Goal: Task Accomplishment & Management: Complete application form

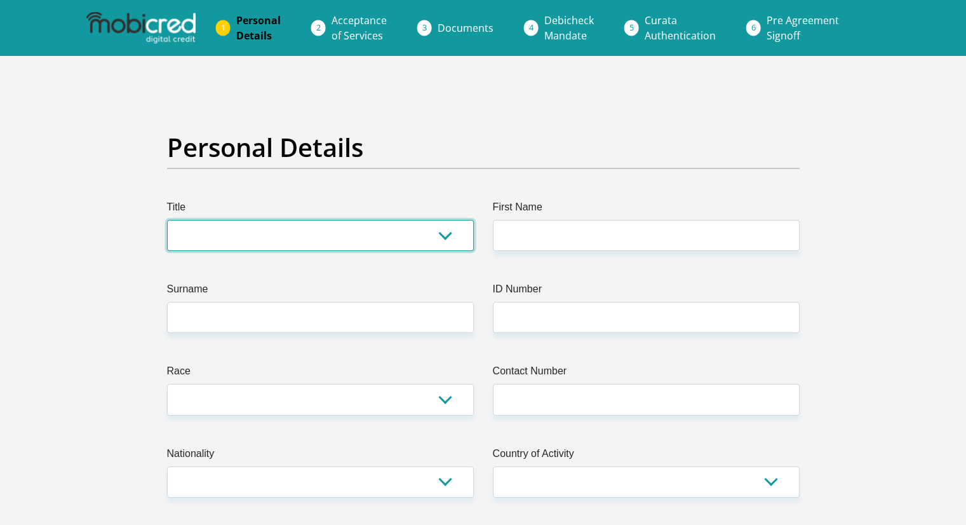
click at [213, 221] on select "Mr Ms Mrs Dr [PERSON_NAME]" at bounding box center [320, 235] width 307 height 31
select select "Ms"
click at [167, 220] on select "Mr Ms Mrs Dr [PERSON_NAME]" at bounding box center [320, 235] width 307 height 31
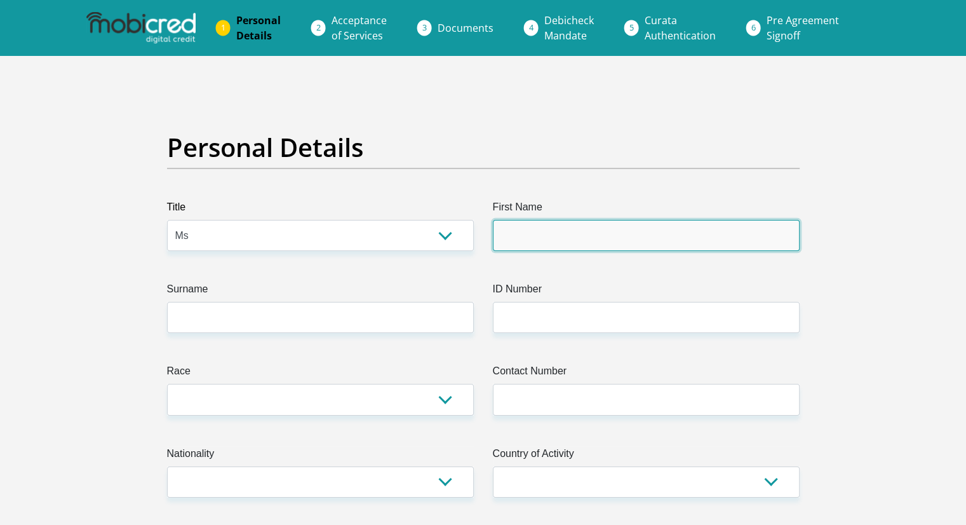
click at [520, 234] on input "First Name" at bounding box center [646, 235] width 307 height 31
type input "EXCELLENTIA"
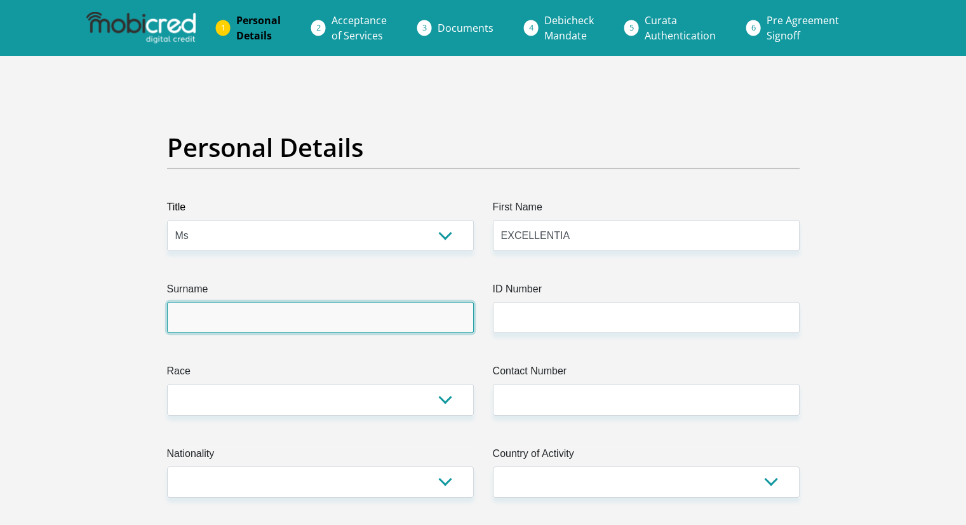
type input "NKOSI"
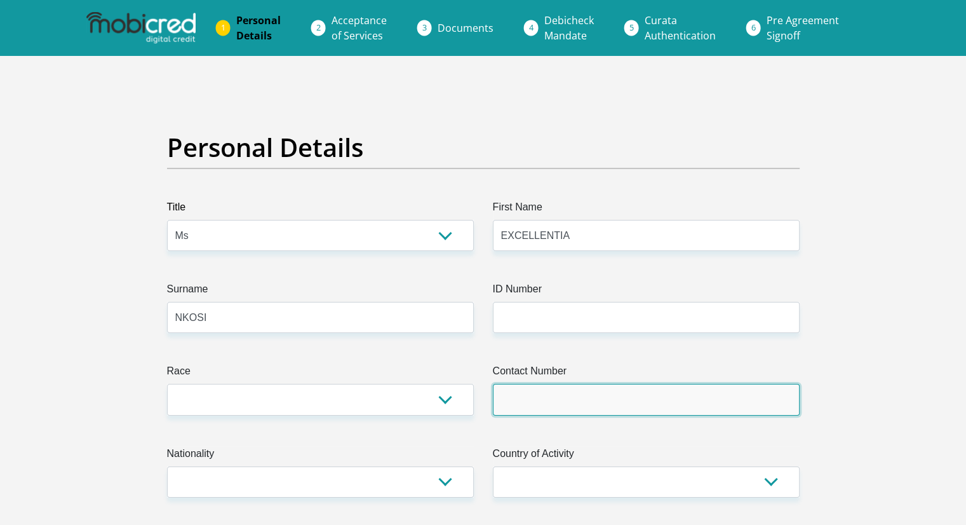
type input "0605751132"
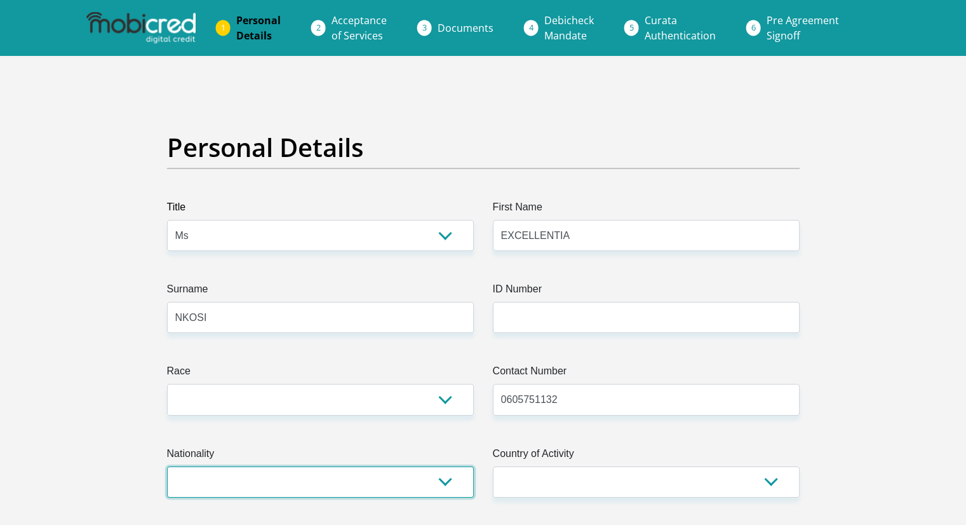
select select "ZAF"
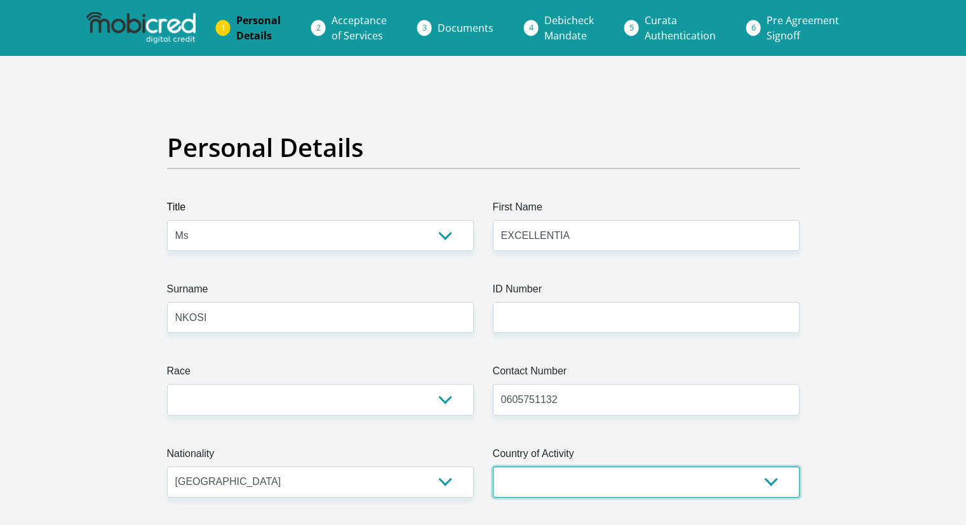
select select "ZAF"
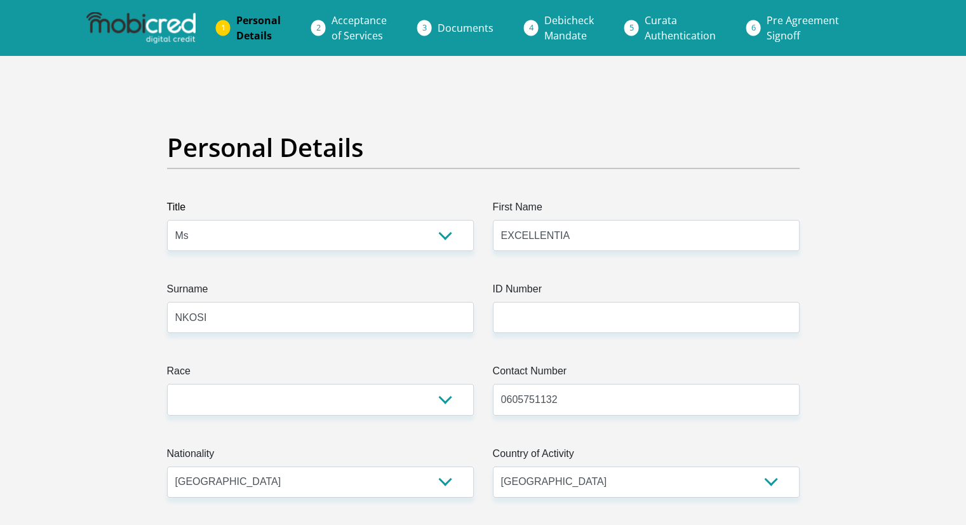
type input "[STREET_ADDRESS]"
type input "JEPPESTOWN"
type input "[GEOGRAPHIC_DATA]"
type input "2094"
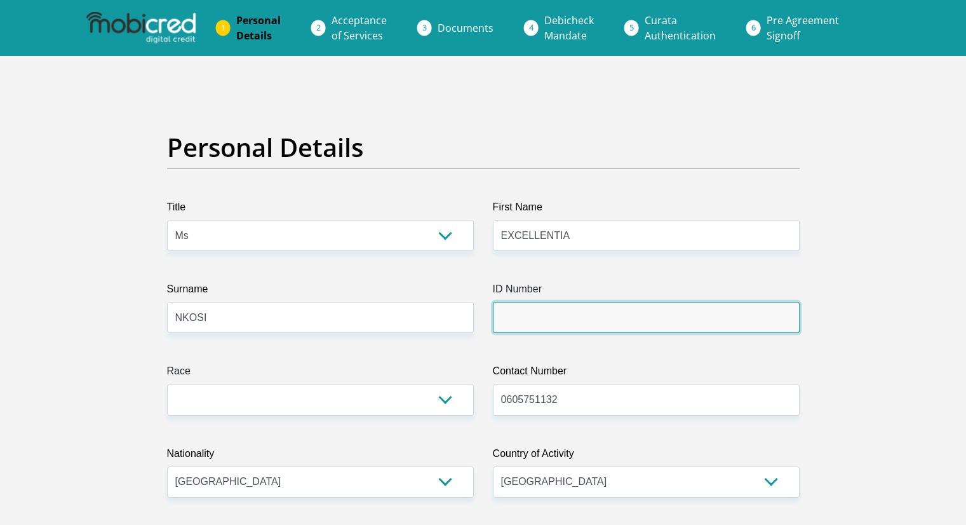
click at [536, 321] on input "ID Number" at bounding box center [646, 317] width 307 height 31
type input "8307080671085"
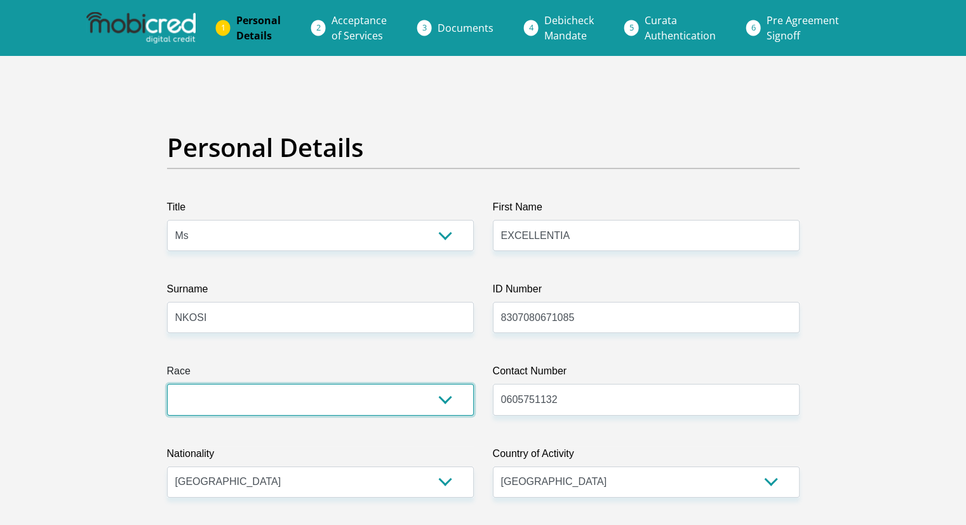
click at [400, 400] on select "Black Coloured Indian White Other" at bounding box center [320, 399] width 307 height 31
select select "1"
click at [167, 384] on select "Black Coloured Indian White Other" at bounding box center [320, 399] width 307 height 31
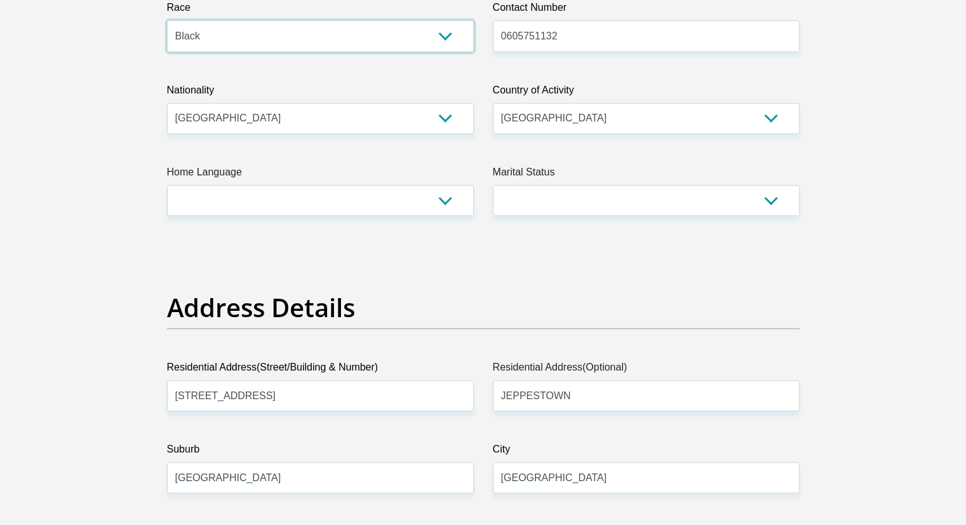
scroll to position [391, 0]
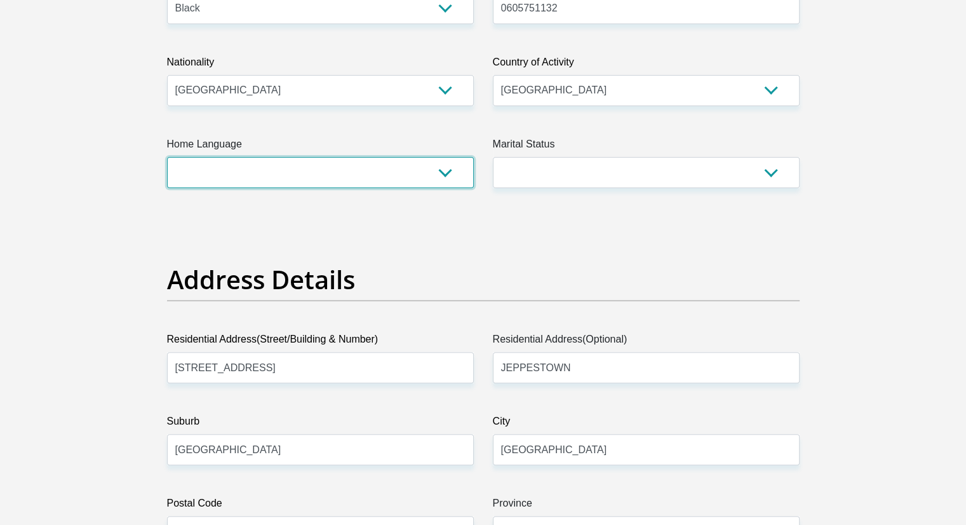
click at [445, 170] on select "Afrikaans English Sepedi South Ndebele Southern Sotho Swati Tsonga Tswana Venda…" at bounding box center [320, 172] width 307 height 31
select select "[DATE]"
click at [167, 157] on select "Afrikaans English Sepedi South Ndebele Southern Sotho Swati Tsonga Tswana Venda…" at bounding box center [320, 172] width 307 height 31
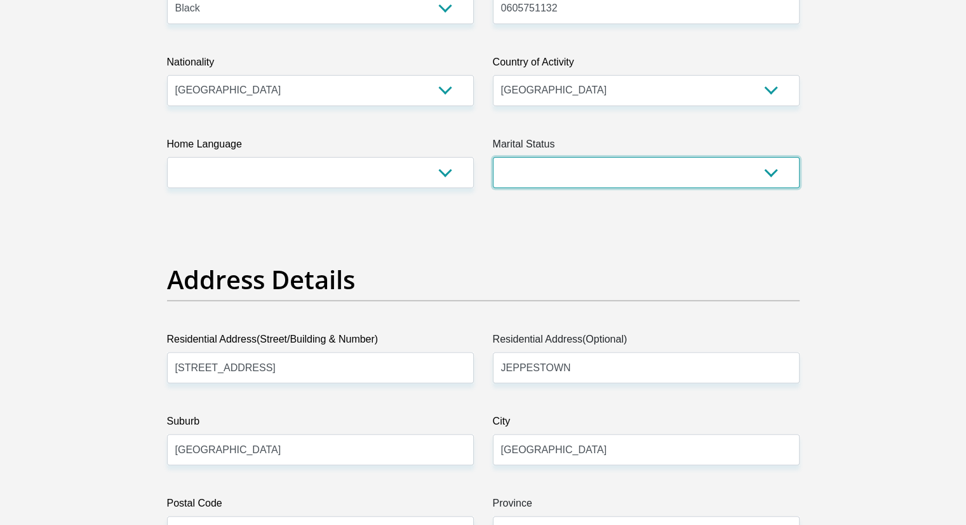
click at [549, 179] on select "Married ANC Single Divorced Widowed Married COP or Customary Law" at bounding box center [646, 172] width 307 height 31
select select "2"
click at [493, 157] on select "Married ANC Single Divorced Widowed Married COP or Customary Law" at bounding box center [646, 172] width 307 height 31
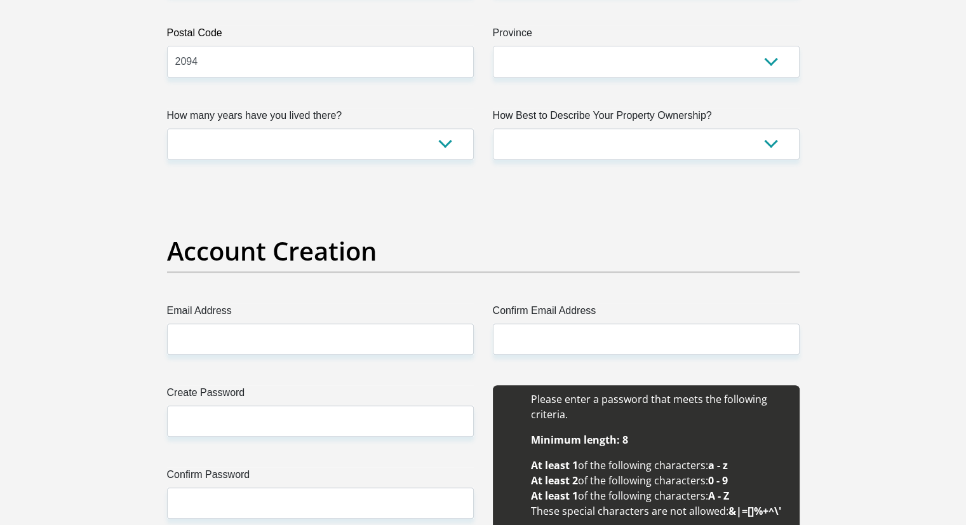
scroll to position [895, 0]
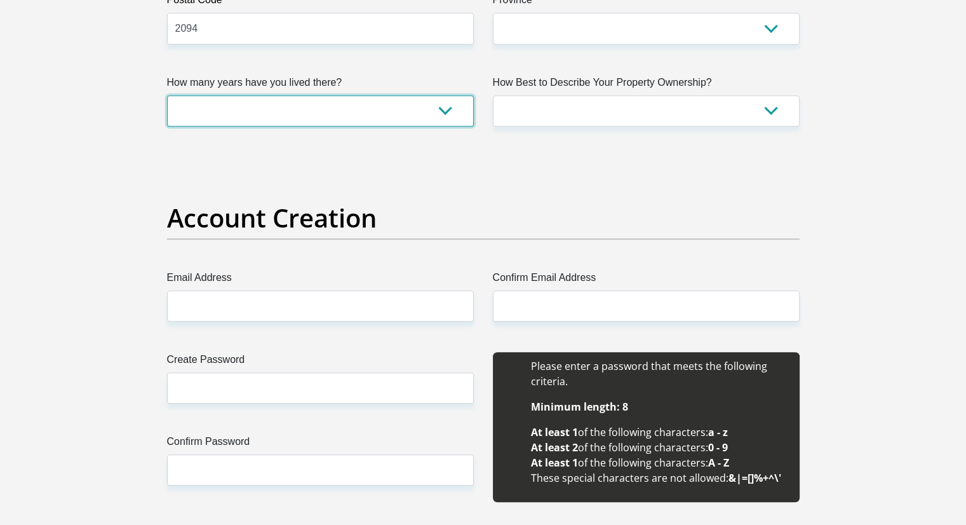
click at [448, 109] on select "less than 1 year 1-3 years 3-5 years 5+ years" at bounding box center [320, 110] width 307 height 31
select select "5"
click at [167, 95] on select "less than 1 year 1-3 years 3-5 years 5+ years" at bounding box center [320, 110] width 307 height 31
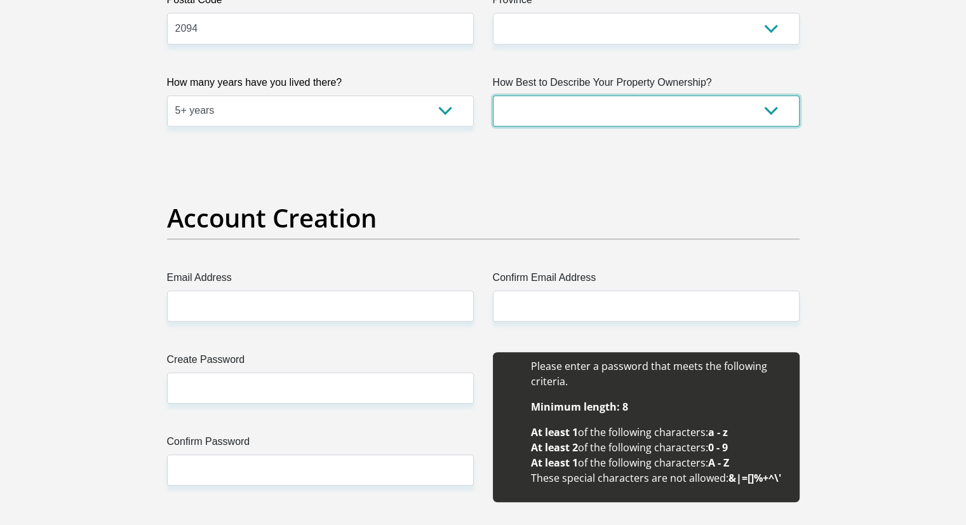
click at [639, 115] on select "Owned Rented Family Owned Company Dwelling" at bounding box center [646, 110] width 307 height 31
select select "Rented"
click at [493, 95] on select "Owned Rented Family Owned Company Dwelling" at bounding box center [646, 110] width 307 height 31
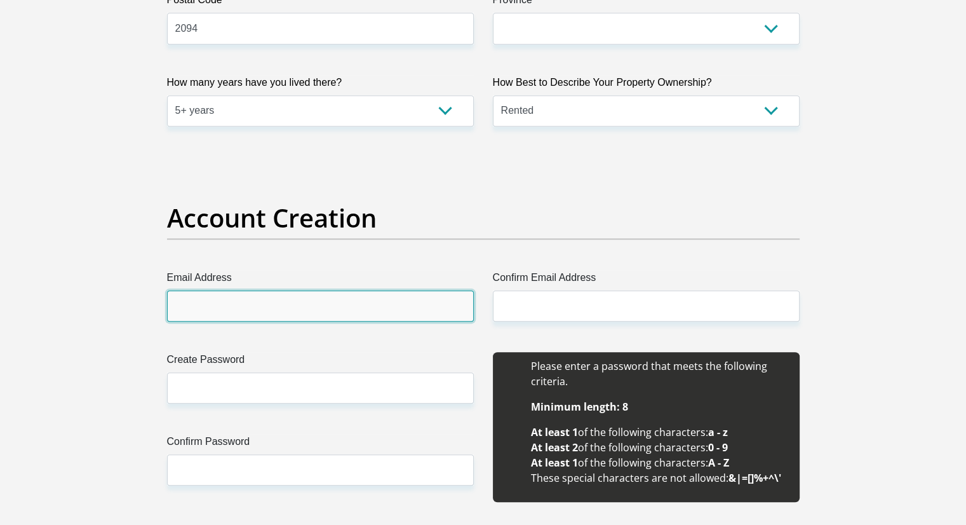
click at [330, 302] on input "Email Address" at bounding box center [320, 305] width 307 height 31
type input "N"
type input "[EMAIL_ADDRESS][DOMAIN_NAME]"
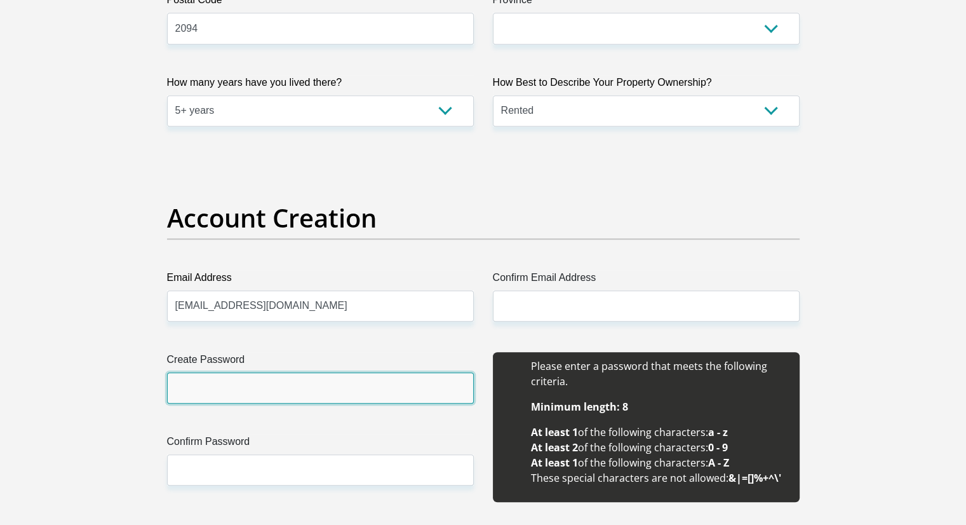
click at [231, 386] on input "Create Password" at bounding box center [320, 387] width 307 height 31
type input "Wandi@1122"
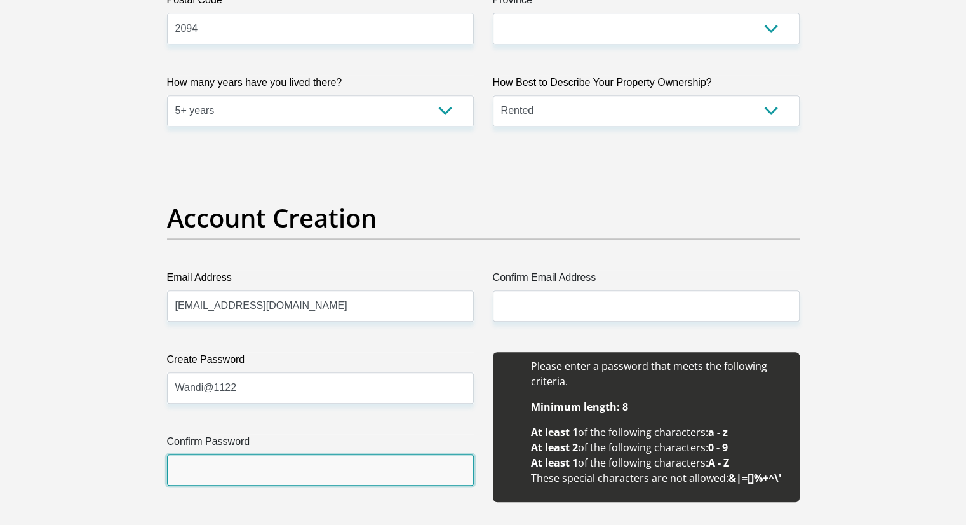
click at [245, 457] on input "Confirm Password" at bounding box center [320, 469] width 307 height 31
type input "Wandi@1122"
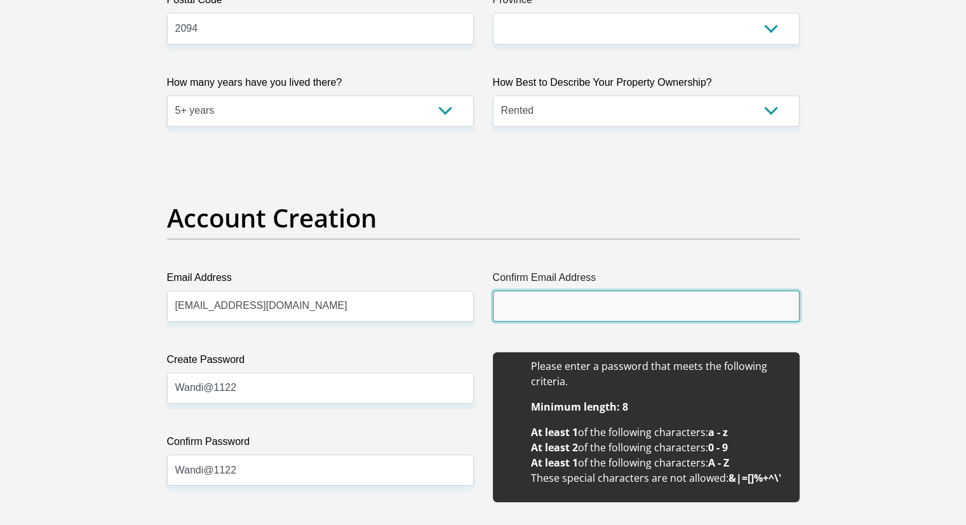
click at [549, 310] on input "Confirm Email Address" at bounding box center [646, 305] width 307 height 31
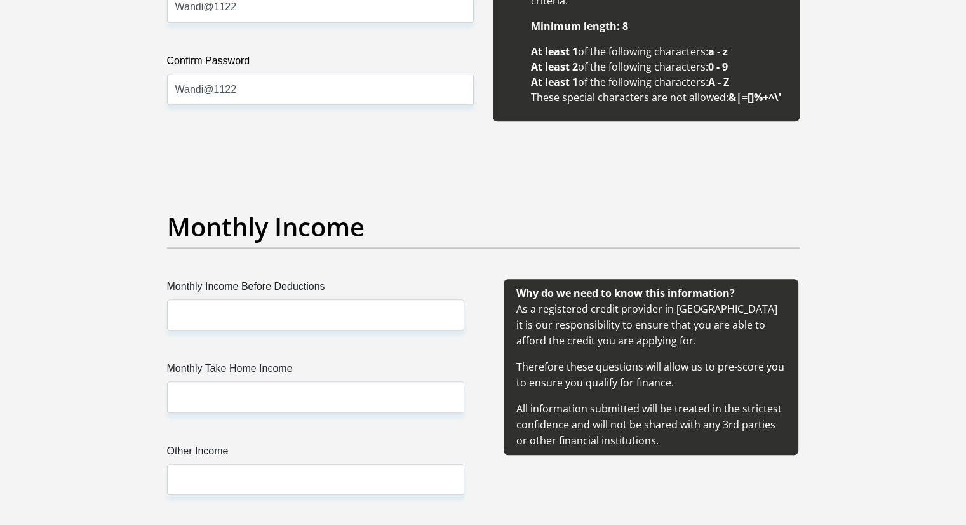
scroll to position [1276, 0]
type input "[EMAIL_ADDRESS][DOMAIN_NAME]"
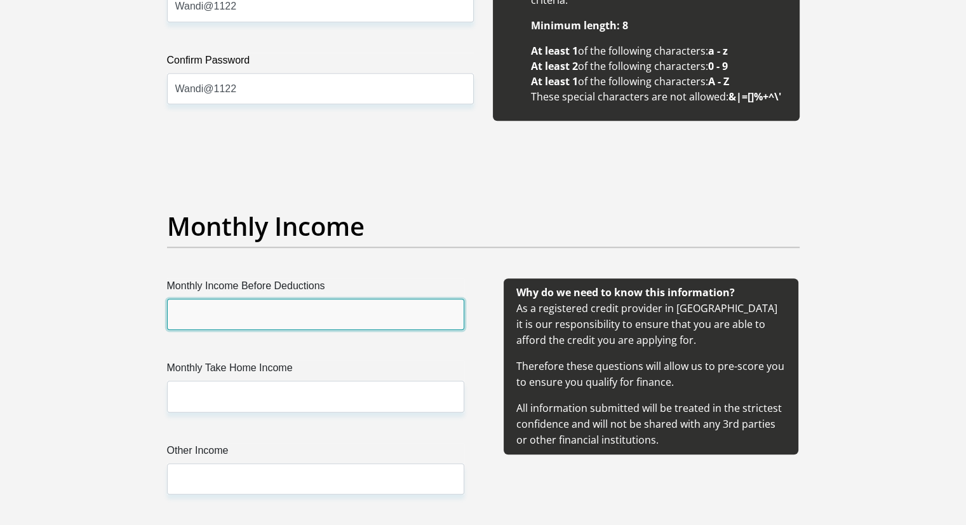
click at [284, 309] on input "Monthly Income Before Deductions" at bounding box center [315, 314] width 297 height 31
type input "27600"
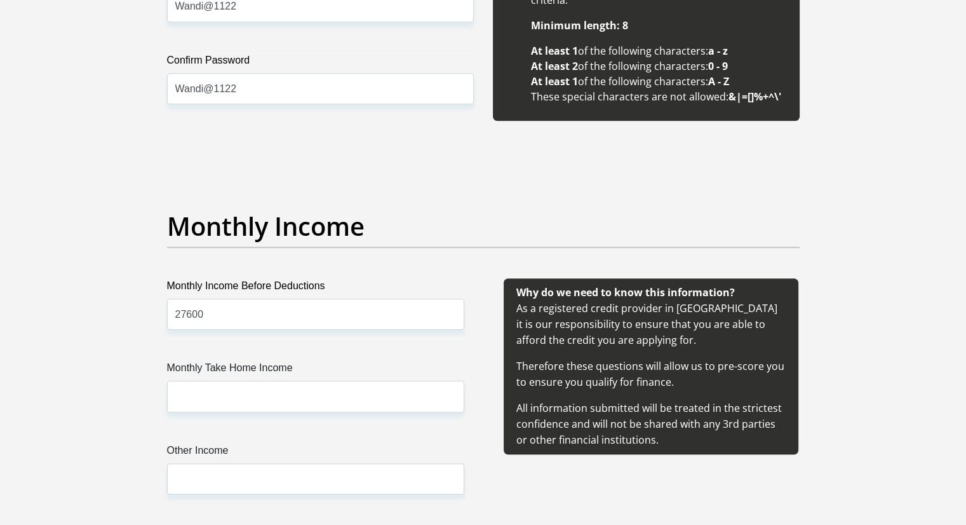
click at [295, 370] on label "Monthly Take Home Income" at bounding box center [315, 370] width 297 height 20
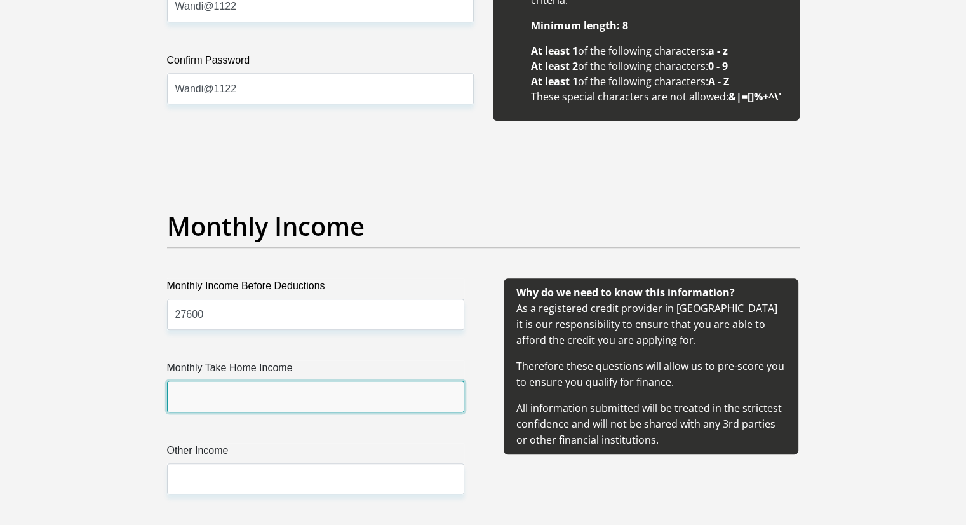
click at [295, 381] on input "Monthly Take Home Income" at bounding box center [315, 396] width 297 height 31
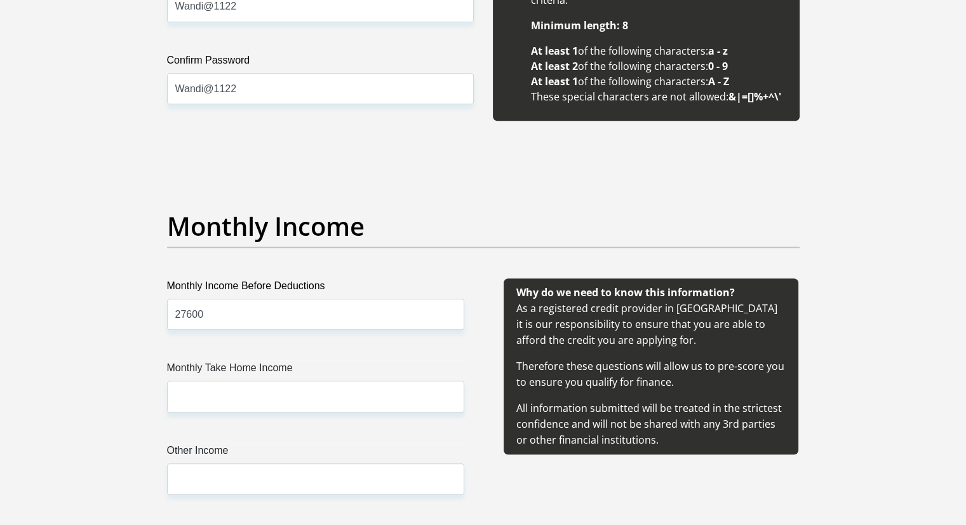
click at [260, 377] on label "Monthly Take Home Income" at bounding box center [315, 370] width 297 height 20
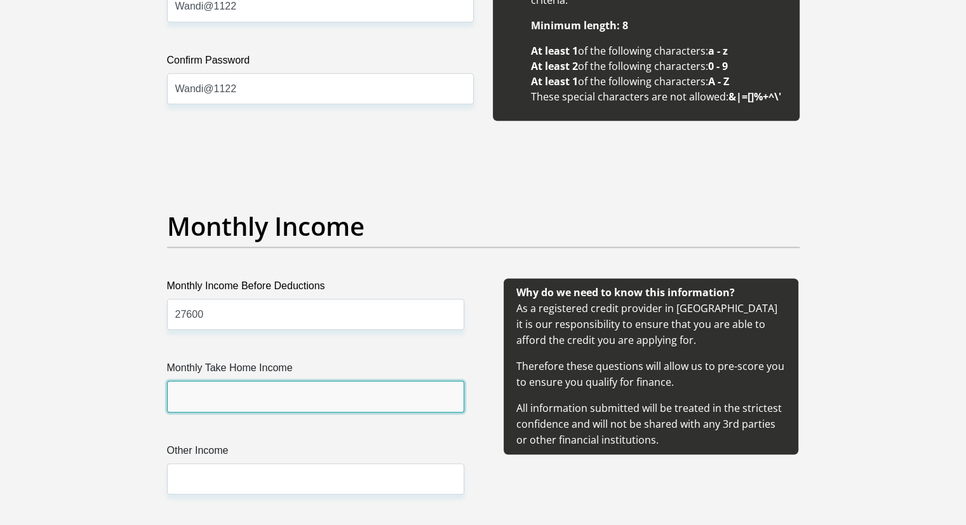
click at [260, 381] on input "Monthly Take Home Income" at bounding box center [315, 396] width 297 height 31
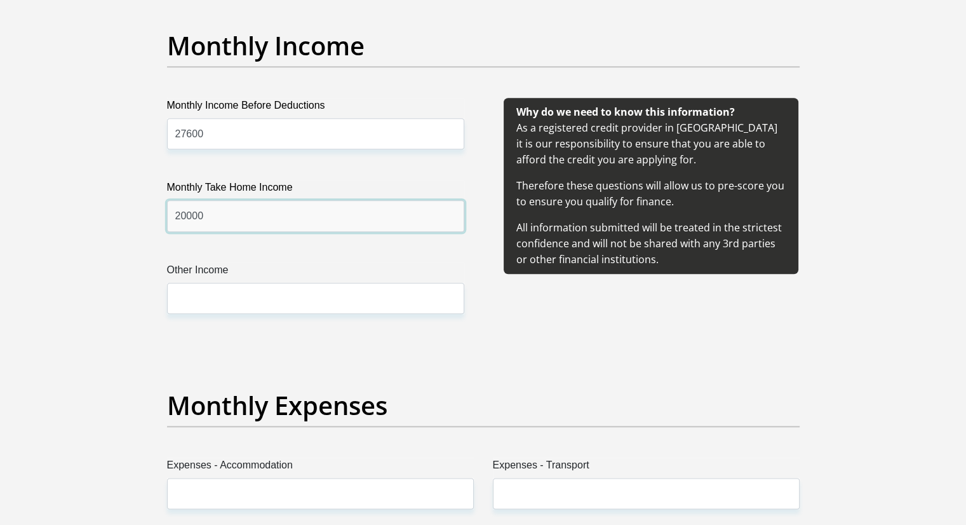
scroll to position [1466, 0]
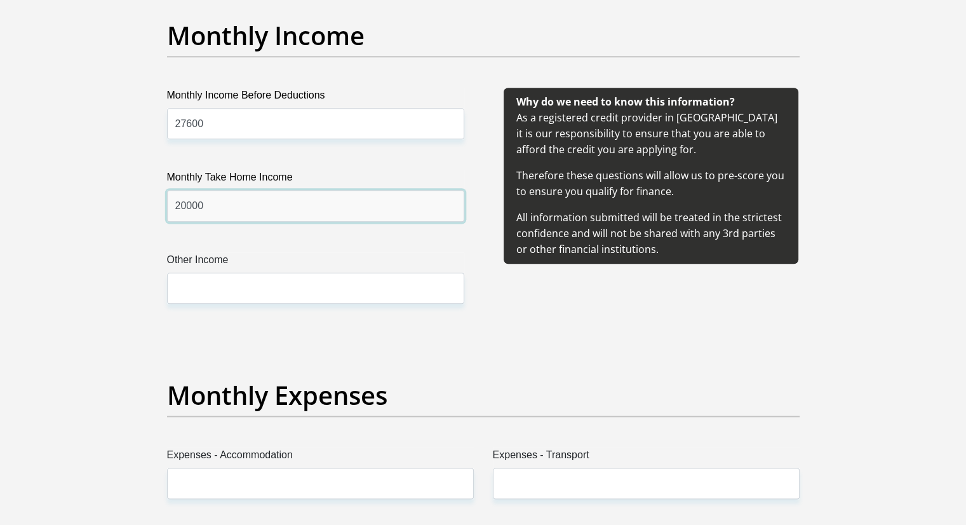
type input "20000"
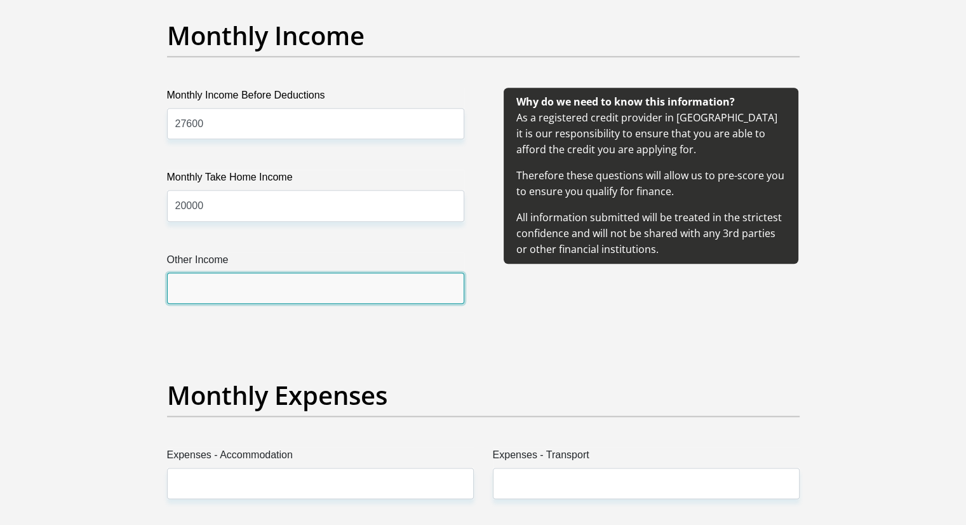
click at [221, 291] on input "Other Income" at bounding box center [315, 288] width 297 height 31
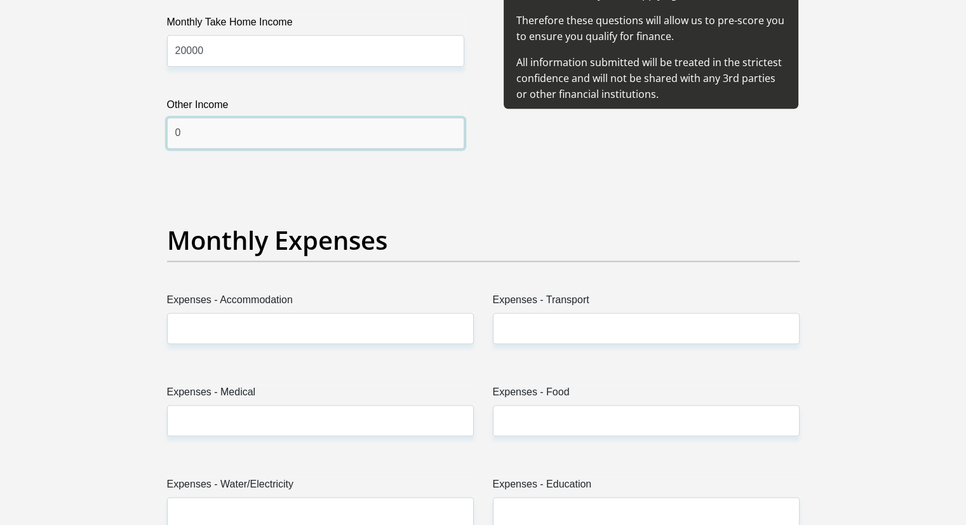
scroll to position [1657, 0]
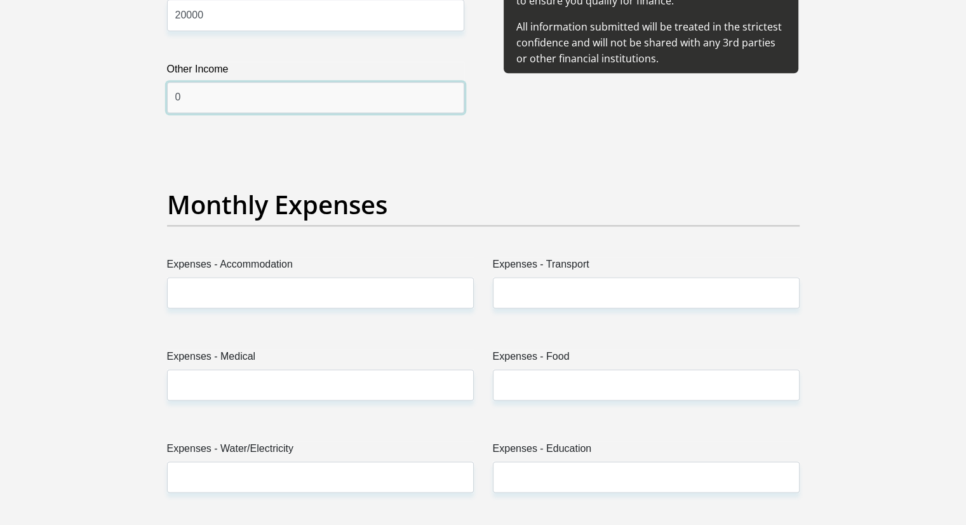
type input "0"
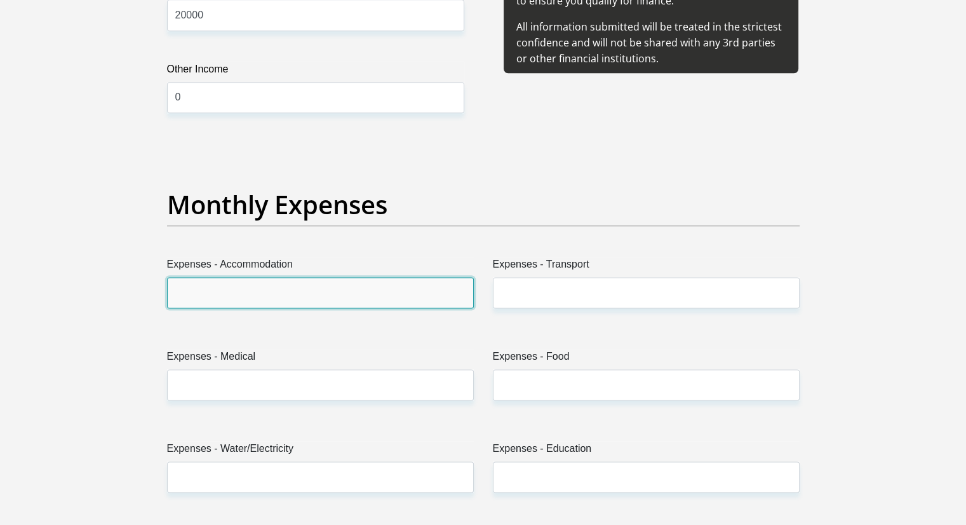
click at [227, 293] on input "Expenses - Accommodation" at bounding box center [320, 292] width 307 height 31
type input "4000"
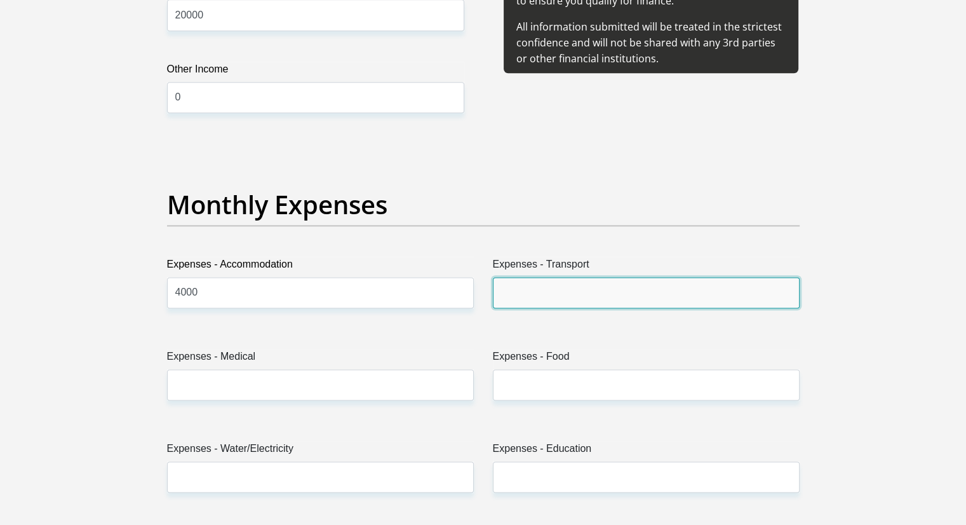
click at [518, 285] on input "Expenses - Transport" at bounding box center [646, 292] width 307 height 31
type input "800"
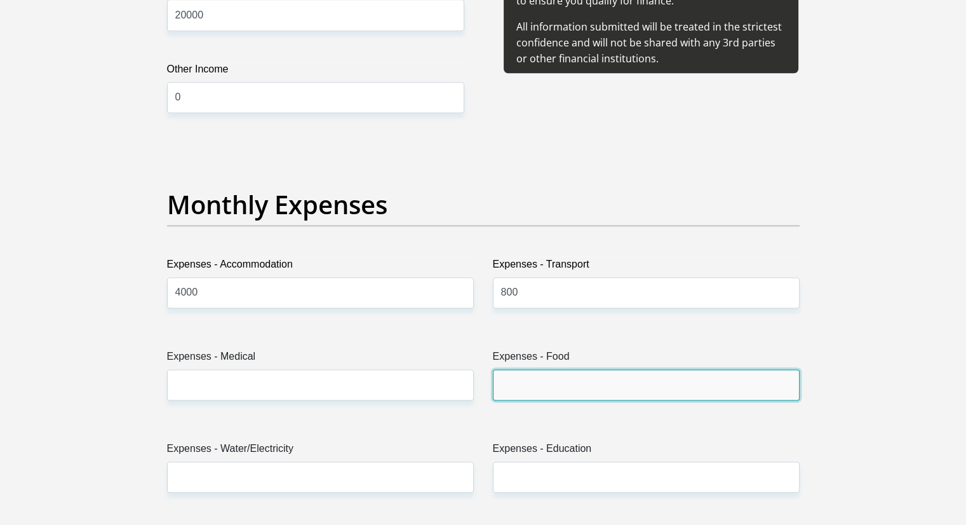
click at [529, 377] on input "Expenses - Food" at bounding box center [646, 384] width 307 height 31
type input "3000"
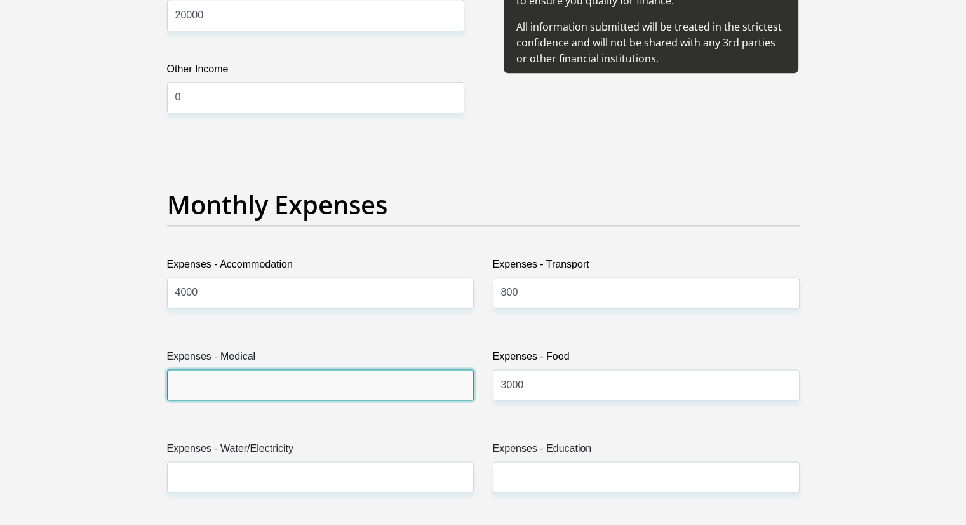
click at [193, 393] on input "Expenses - Medical" at bounding box center [320, 384] width 307 height 31
type input "0"
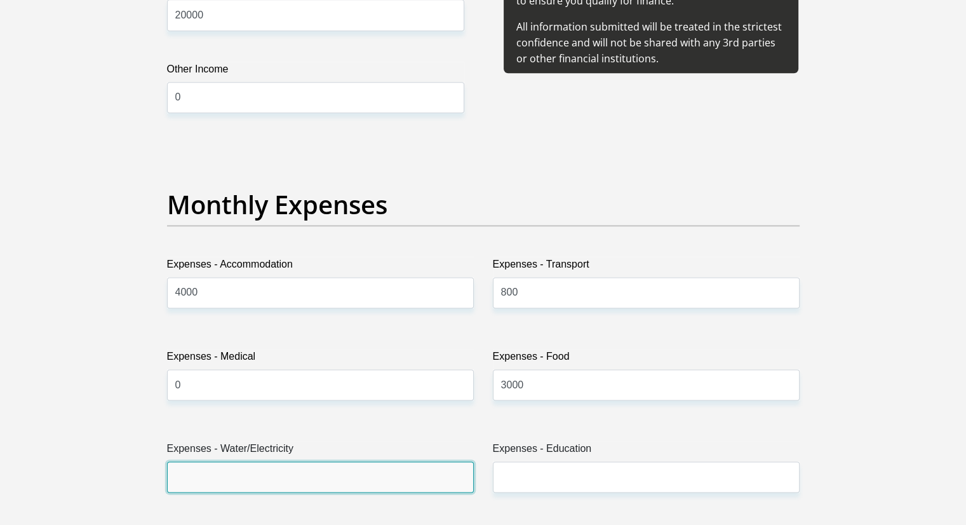
click at [215, 475] on input "Expenses - Water/Electricity" at bounding box center [320, 476] width 307 height 31
type input "0"
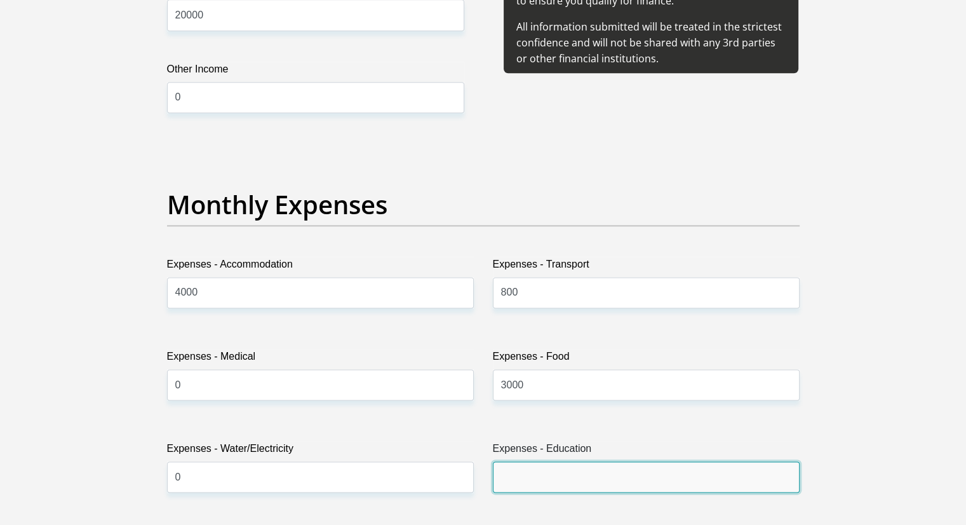
click at [536, 490] on input "Expenses - Education" at bounding box center [646, 476] width 307 height 31
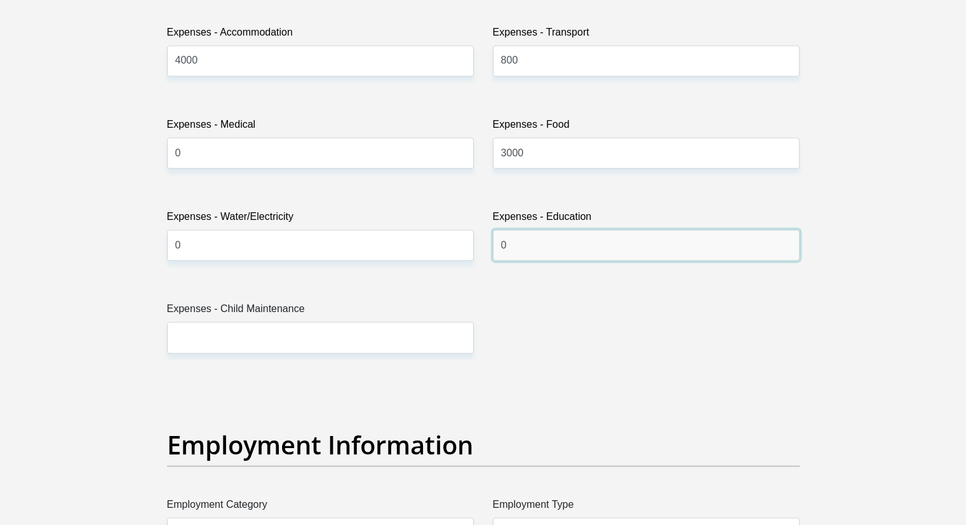
scroll to position [1911, 0]
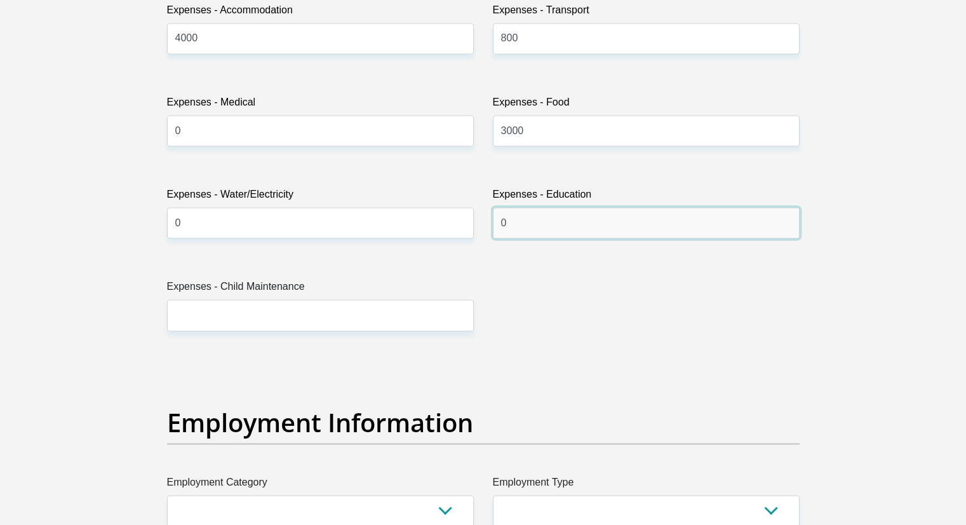
type input "0"
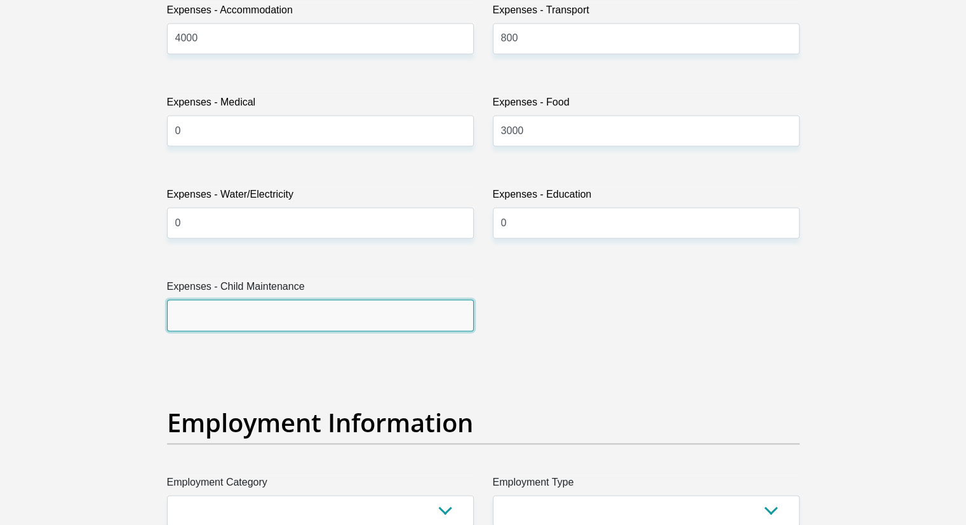
click at [213, 309] on input "Expenses - Child Maintenance" at bounding box center [320, 314] width 307 height 31
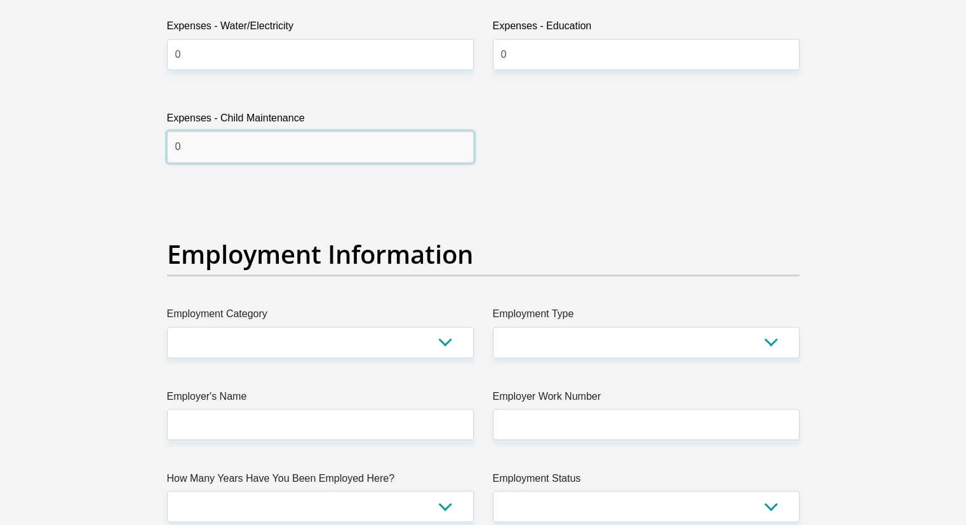
scroll to position [2102, 0]
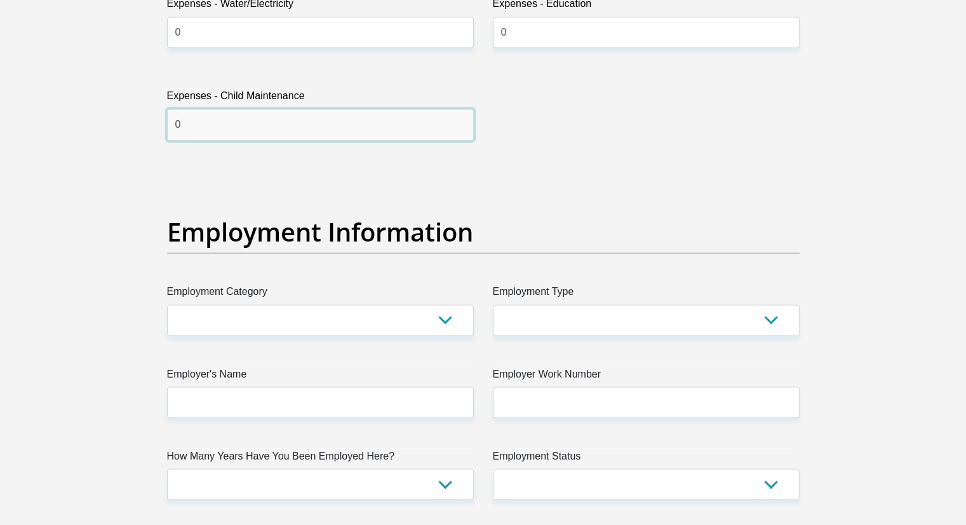
type input "0"
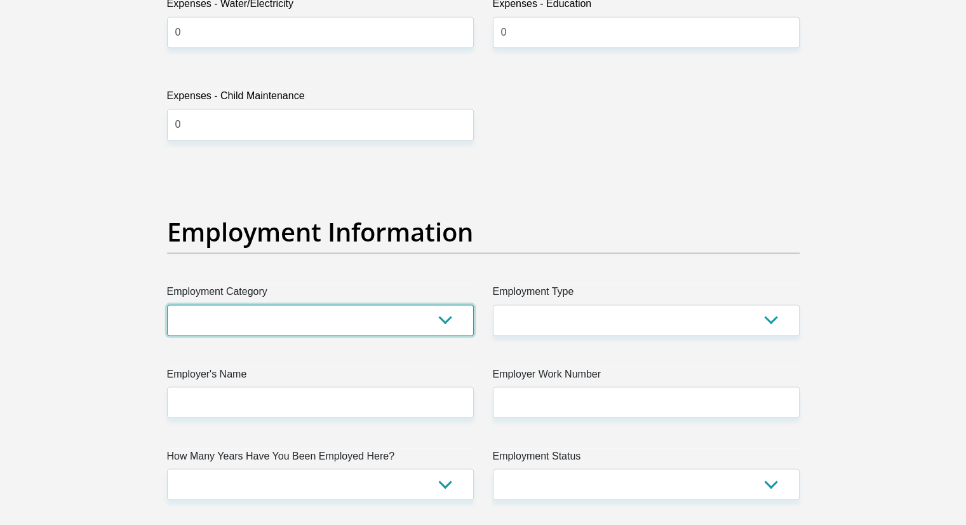
click at [447, 319] on select "AGRICULTURE ALCOHOL & TOBACCO CONSTRUCTION MATERIALS METALLURGY EQUIPMENT FOR R…" at bounding box center [320, 319] width 307 height 31
click at [404, 326] on select "AGRICULTURE ALCOHOL & TOBACCO CONSTRUCTION MATERIALS METALLURGY EQUIPMENT FOR R…" at bounding box center [320, 319] width 307 height 31
click at [449, 316] on select "AGRICULTURE ALCOHOL & TOBACCO CONSTRUCTION MATERIALS METALLURGY EQUIPMENT FOR R…" at bounding box center [320, 319] width 307 height 31
click at [167, 304] on select "AGRICULTURE ALCOHOL & TOBACCO CONSTRUCTION MATERIALS METALLURGY EQUIPMENT FOR R…" at bounding box center [320, 319] width 307 height 31
click at [456, 316] on select "AGRICULTURE ALCOHOL & TOBACCO CONSTRUCTION MATERIALS METALLURGY EQUIPMENT FOR R…" at bounding box center [320, 319] width 307 height 31
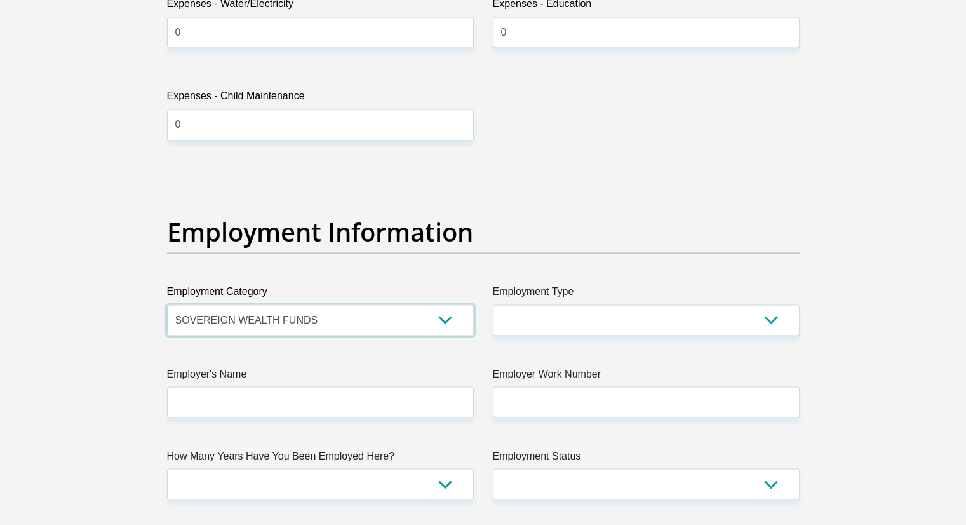
select select "45"
click at [167, 304] on select "AGRICULTURE ALCOHOL & TOBACCO CONSTRUCTION MATERIALS METALLURGY EQUIPMENT FOR R…" at bounding box center [320, 319] width 307 height 31
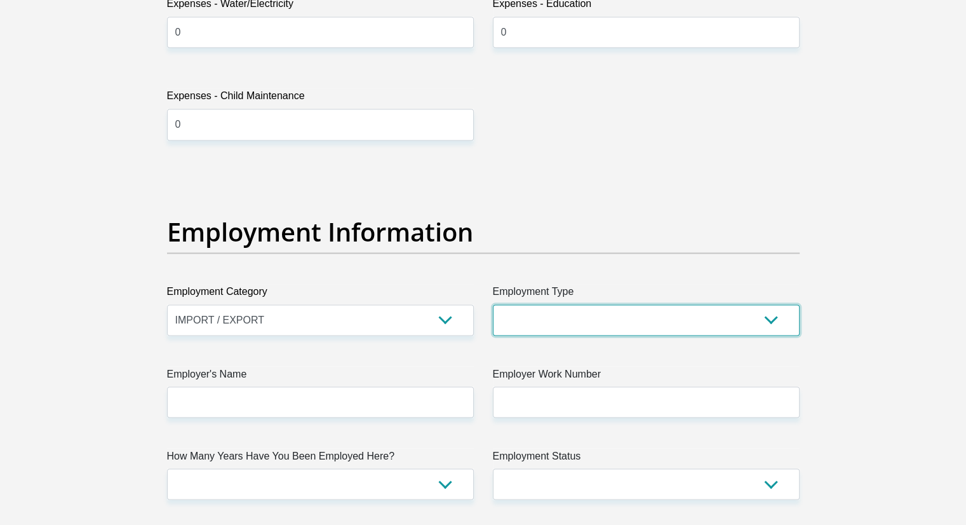
click at [694, 312] on select "College/Lecturer Craft Seller Creative Driver Executive Farmer Forces - Non Com…" at bounding box center [646, 319] width 307 height 31
select select "Manager"
click at [493, 304] on select "College/Lecturer Craft Seller Creative Driver Executive Farmer Forces - Non Com…" at bounding box center [646, 319] width 307 height 31
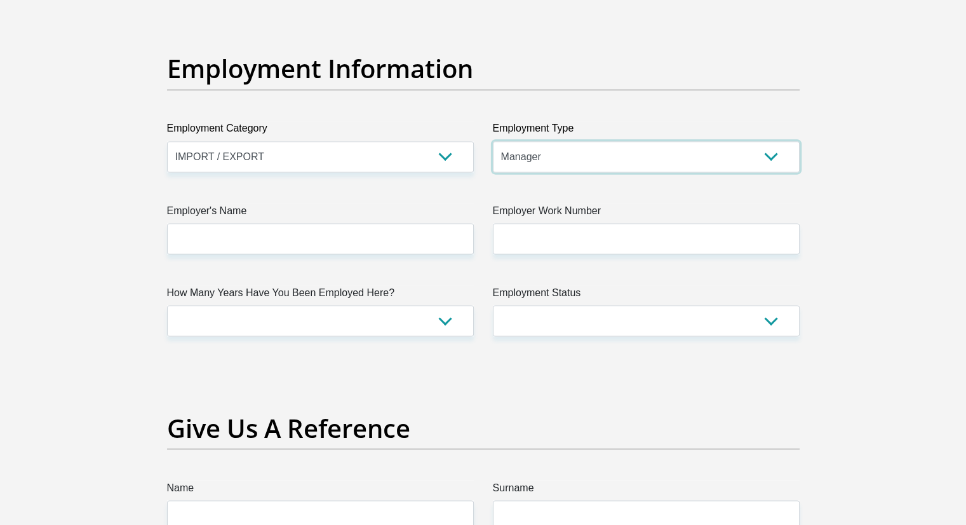
scroll to position [2292, 0]
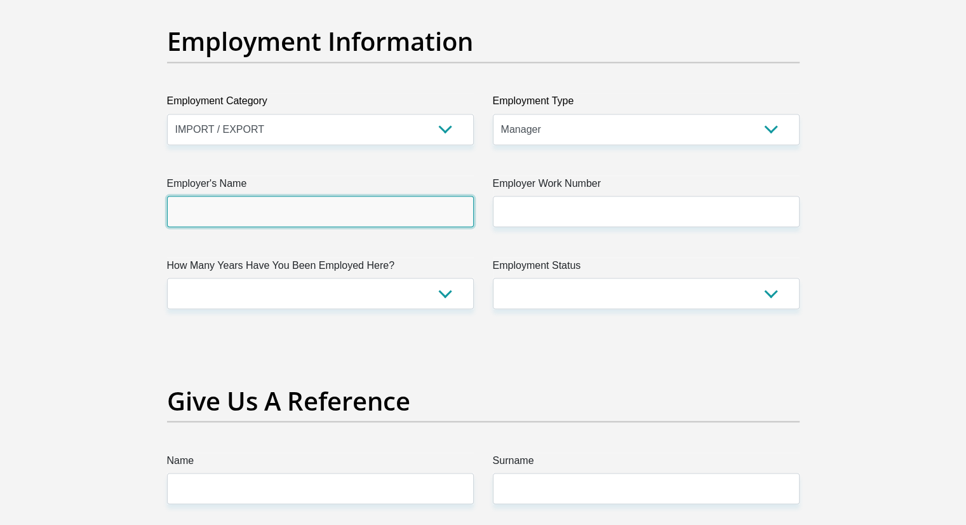
click at [301, 212] on input "Employer's Name" at bounding box center [320, 211] width 307 height 31
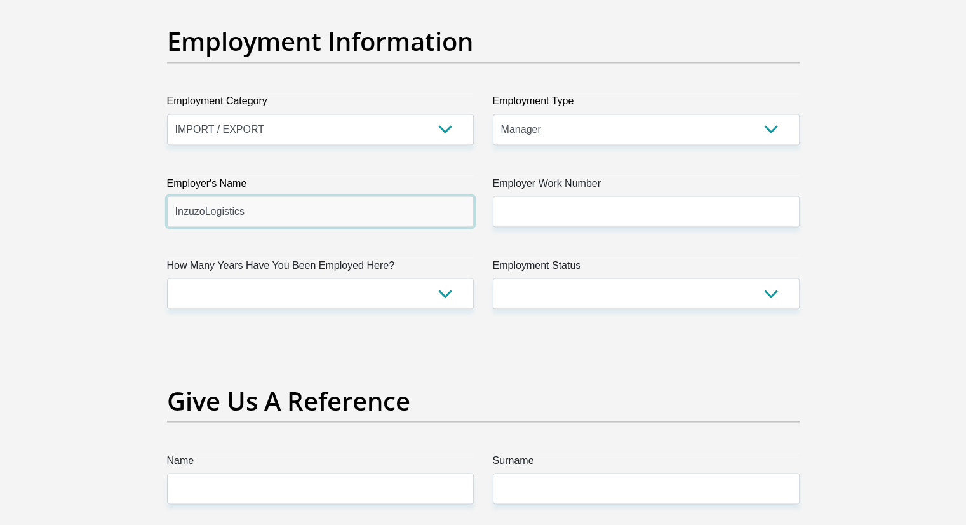
type input "InzuzoLogistics"
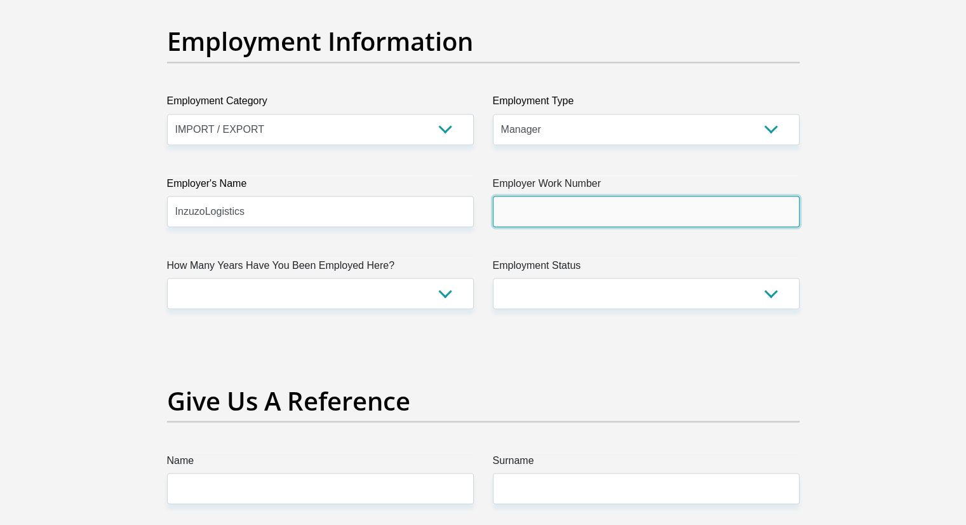
click at [582, 204] on input "Employer Work Number" at bounding box center [646, 211] width 307 height 31
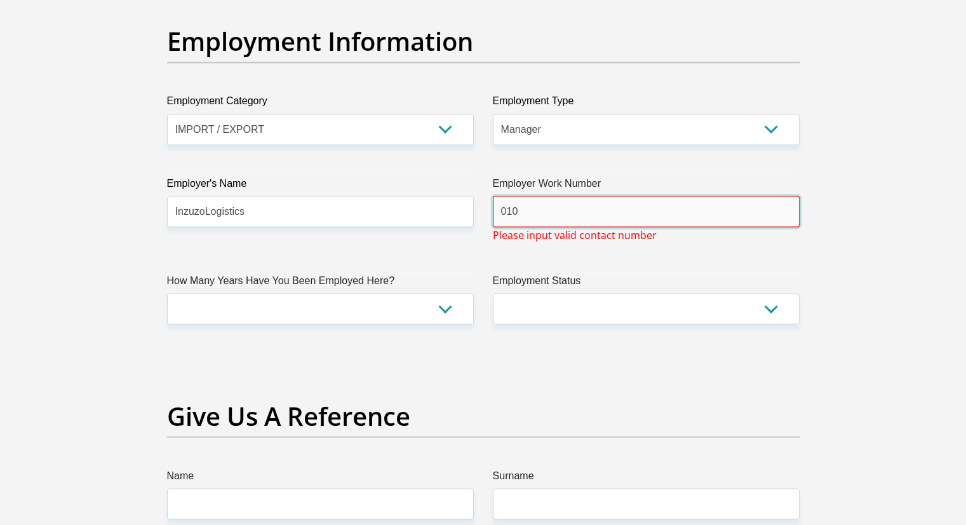
click at [530, 214] on input "010" at bounding box center [646, 211] width 307 height 31
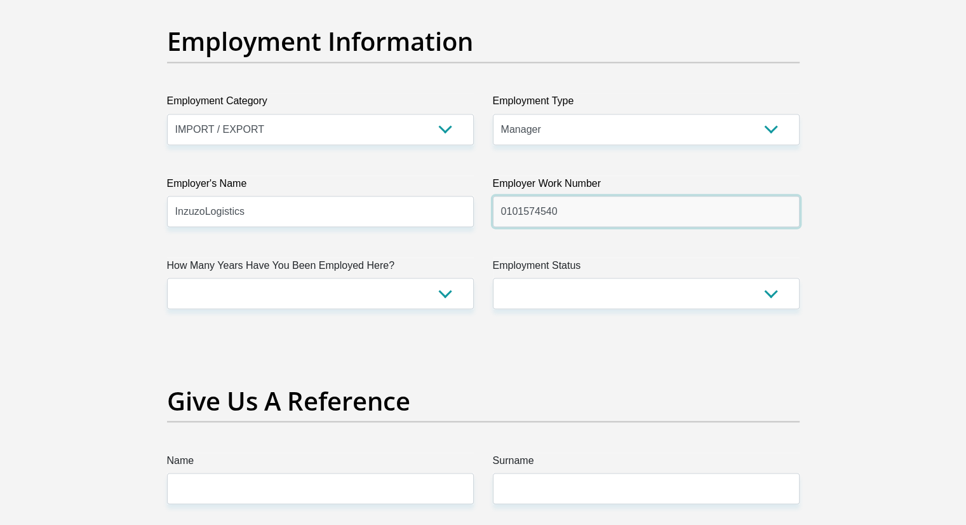
type input "0101574540"
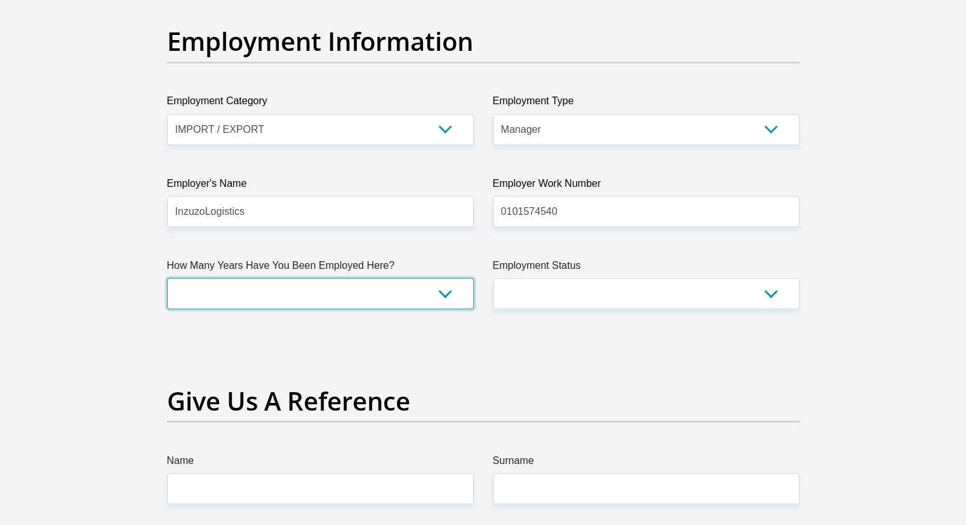
click at [363, 292] on select "less than 1 year 1-3 years 3-5 years 5+ years" at bounding box center [320, 293] width 307 height 31
select select "60"
click at [167, 278] on select "less than 1 year 1-3 years 3-5 years 5+ years" at bounding box center [320, 293] width 307 height 31
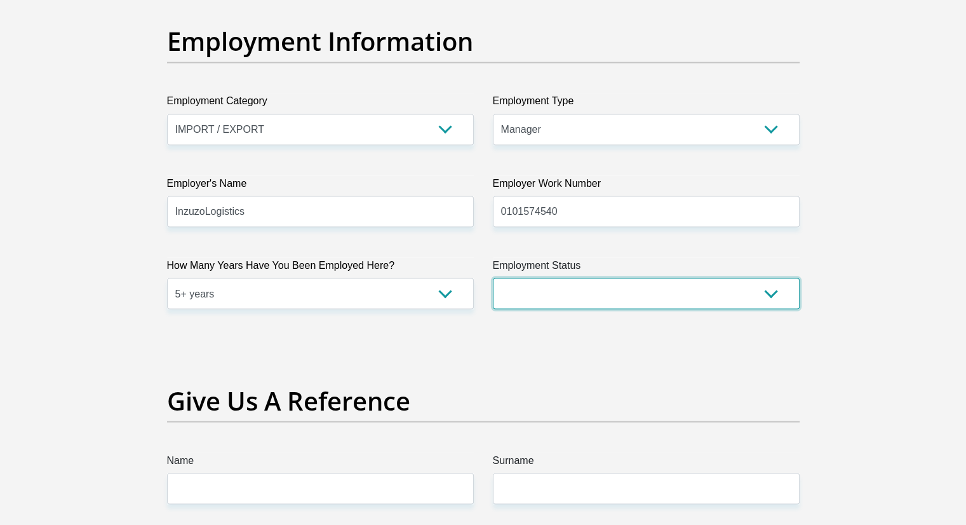
click at [580, 298] on select "Permanent/Full-time Part-time/Casual [DEMOGRAPHIC_DATA] Worker Self-Employed Ho…" at bounding box center [646, 293] width 307 height 31
select select "1"
click at [493, 278] on select "Permanent/Full-time Part-time/Casual [DEMOGRAPHIC_DATA] Worker Self-Employed Ho…" at bounding box center [646, 293] width 307 height 31
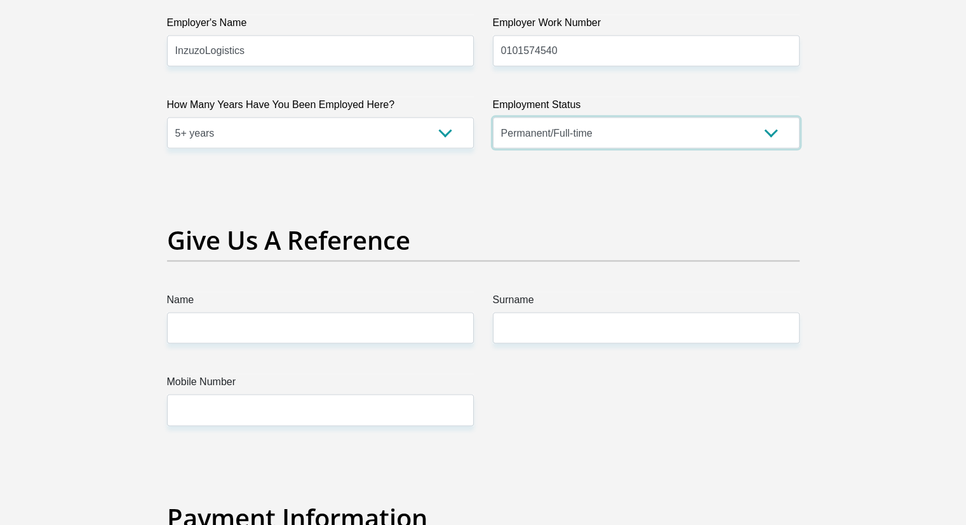
scroll to position [2483, 0]
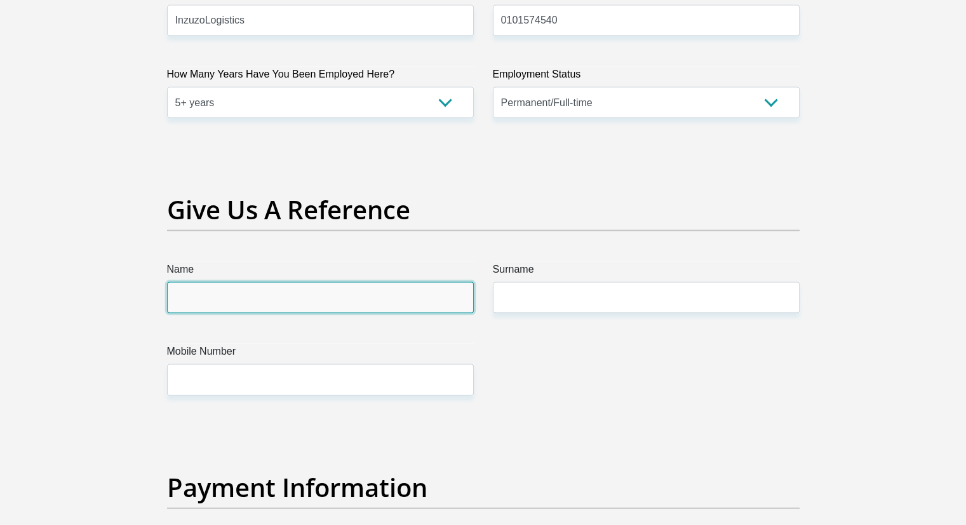
click at [236, 299] on input "Name" at bounding box center [320, 297] width 307 height 31
type input ","
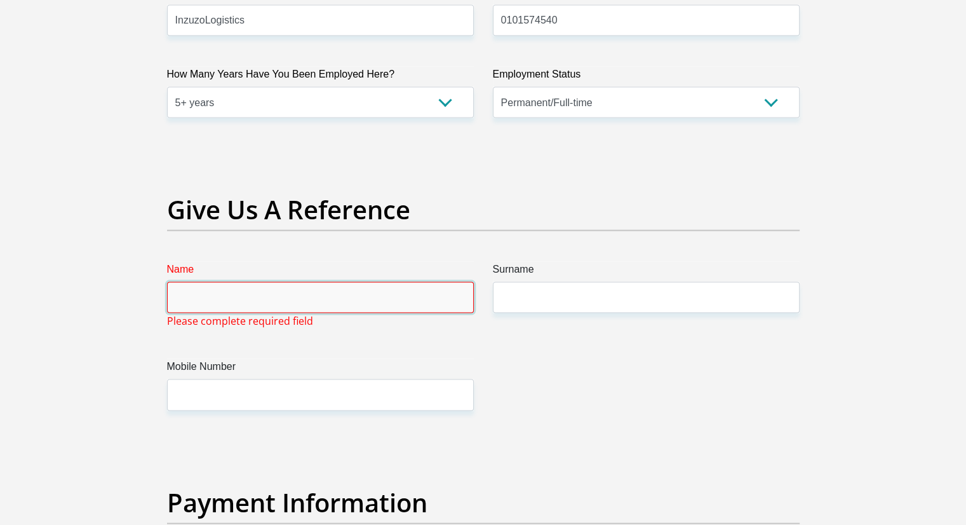
type input "m"
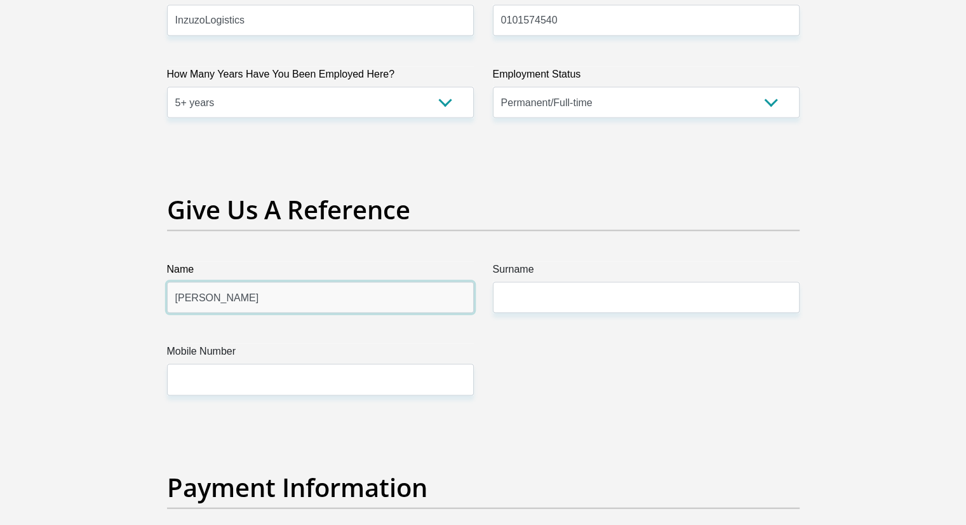
type input "[PERSON_NAME]"
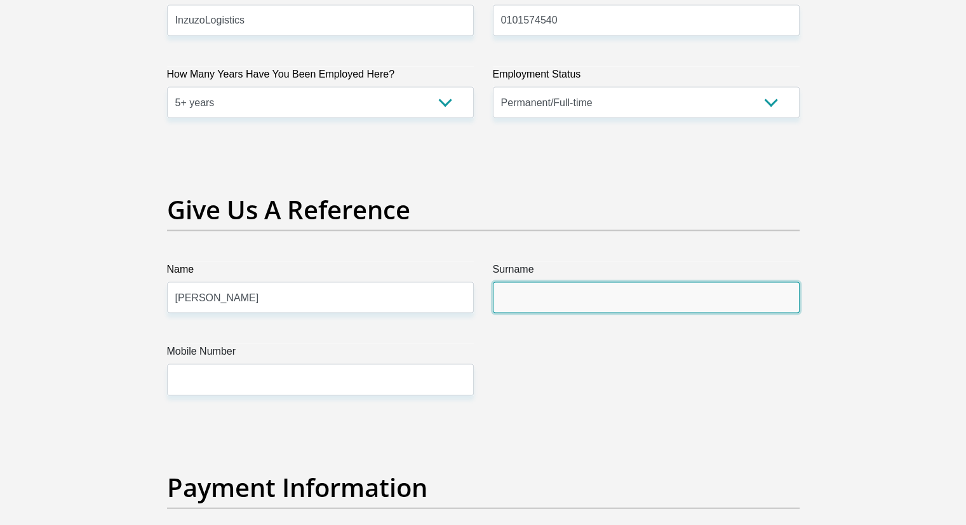
click at [521, 299] on input "Surname" at bounding box center [646, 297] width 307 height 31
type input "Ledwaba"
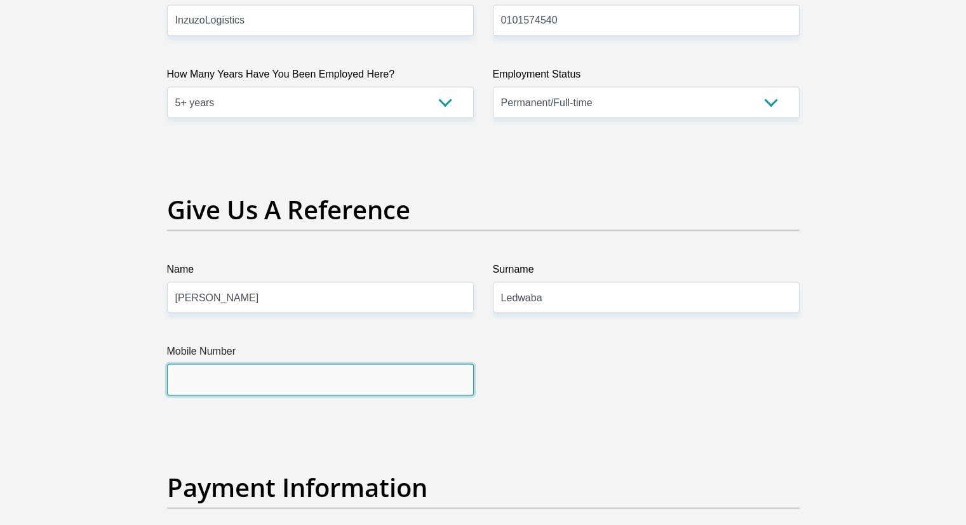
click at [304, 382] on input "Mobile Number" at bounding box center [320, 379] width 307 height 31
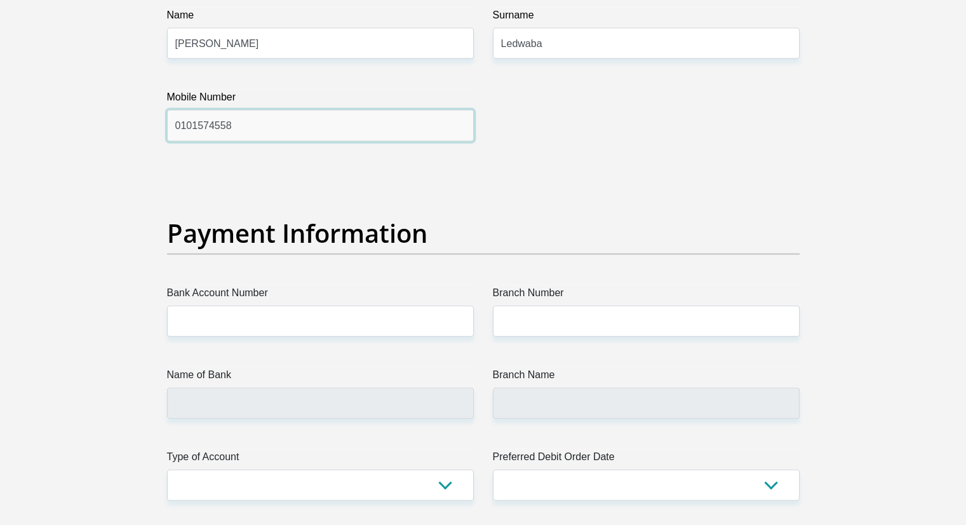
scroll to position [2800, 0]
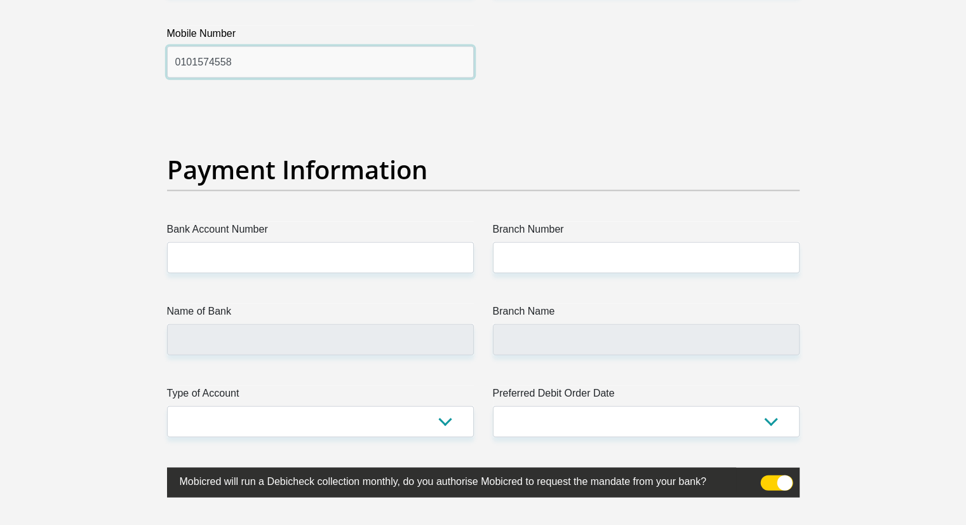
type input "0101574558"
click at [379, 396] on label "Type of Account" at bounding box center [320, 396] width 307 height 20
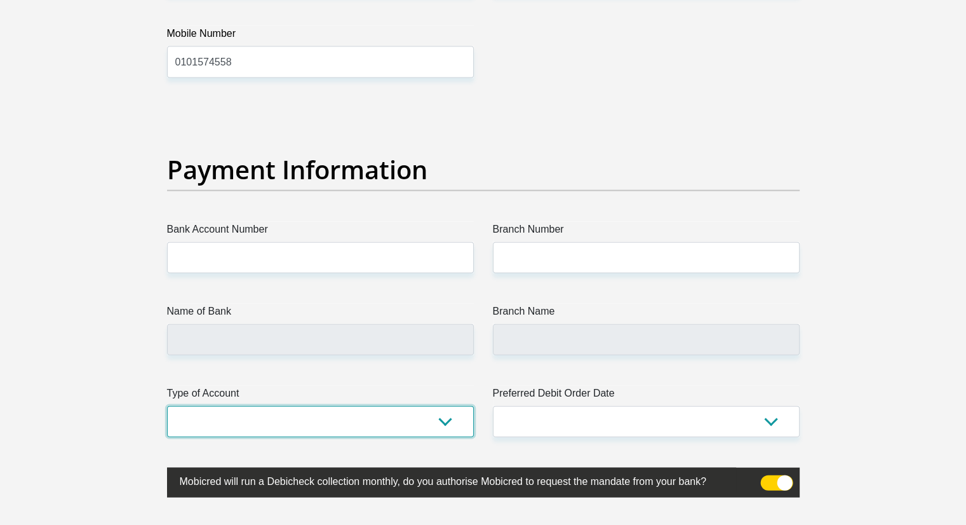
click at [379, 406] on select "Cheque Savings" at bounding box center [320, 421] width 307 height 31
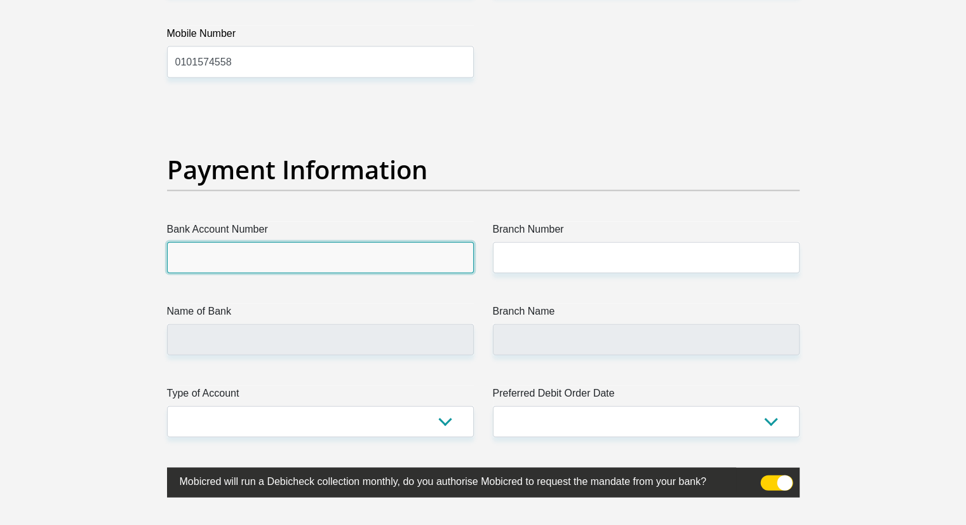
click at [330, 252] on input "Bank Account Number" at bounding box center [320, 257] width 307 height 31
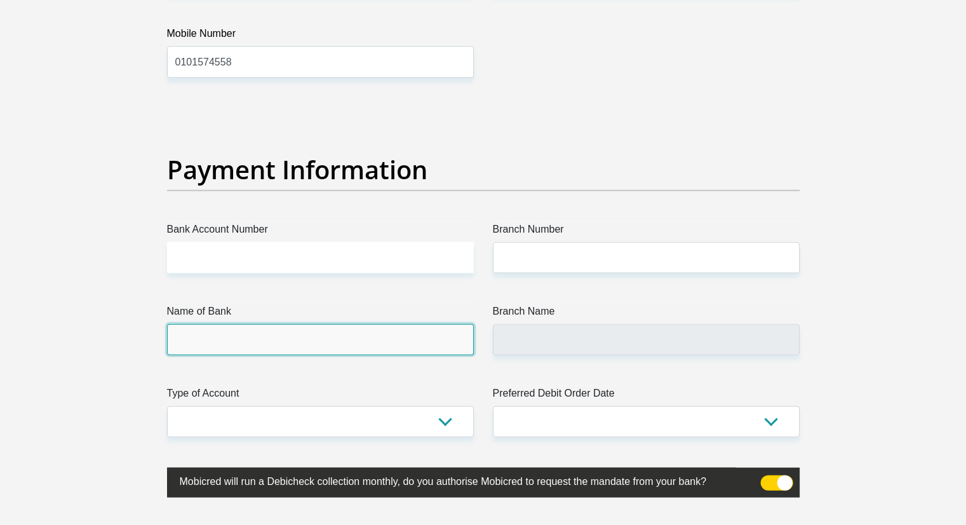
click at [314, 338] on input "Name of Bank" at bounding box center [320, 339] width 307 height 31
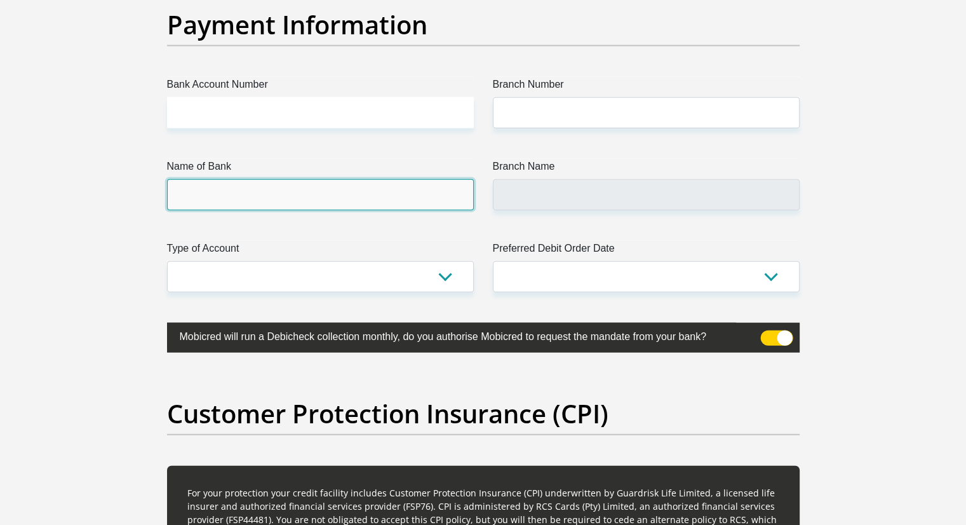
scroll to position [2864, 0]
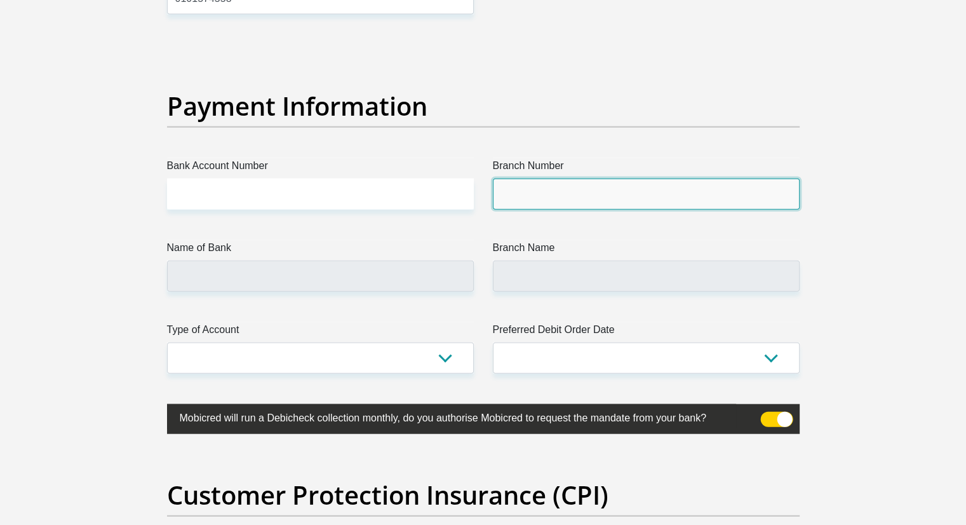
click at [564, 183] on input "Branch Number" at bounding box center [646, 194] width 307 height 31
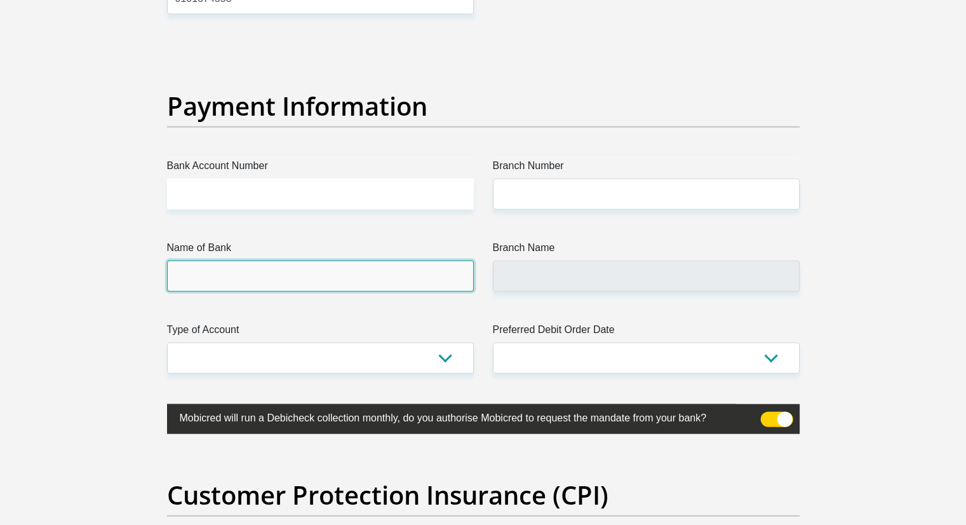
click at [323, 266] on input "Name of Bank" at bounding box center [320, 275] width 307 height 31
